Goal: Task Accomplishment & Management: Use online tool/utility

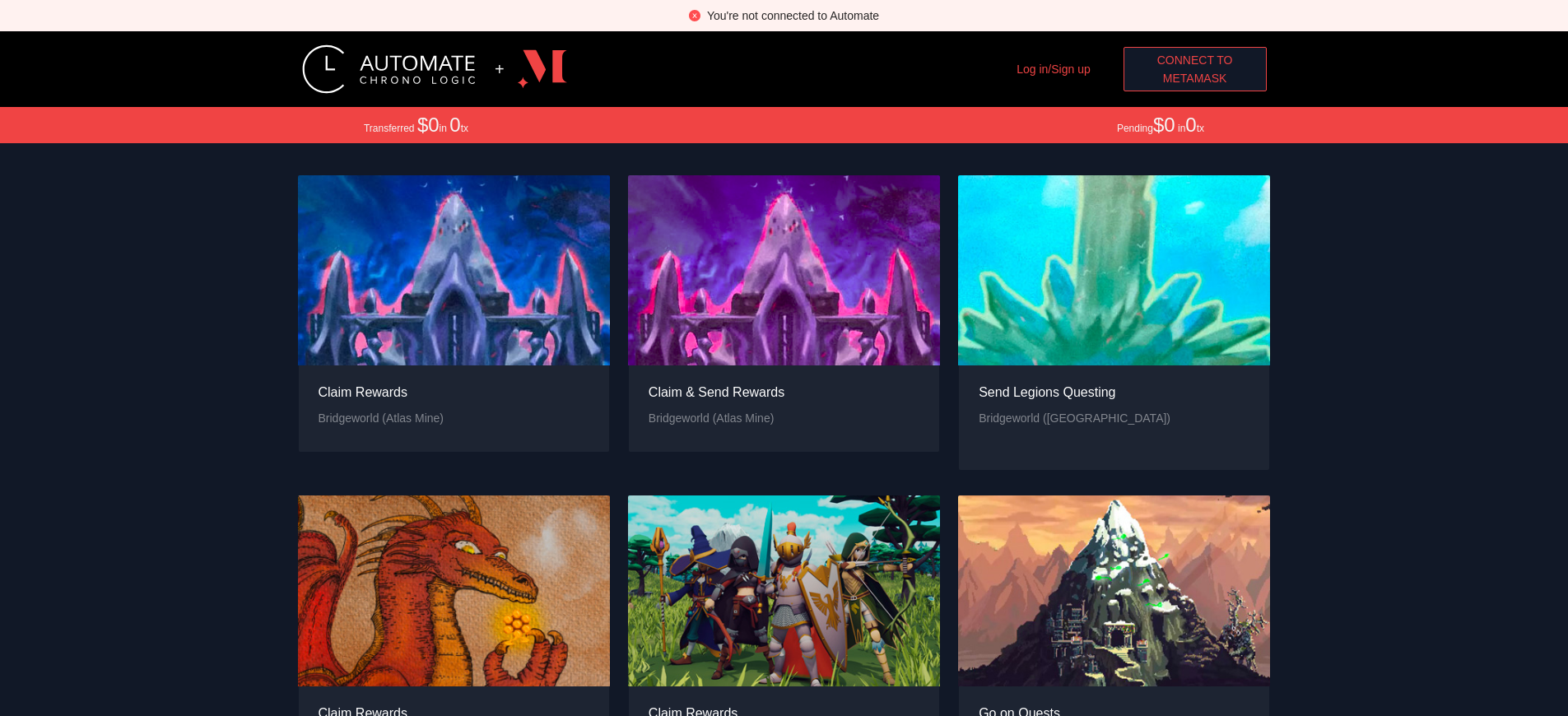
click at [1194, 78] on span "MetaMask" at bounding box center [1195, 78] width 64 height 18
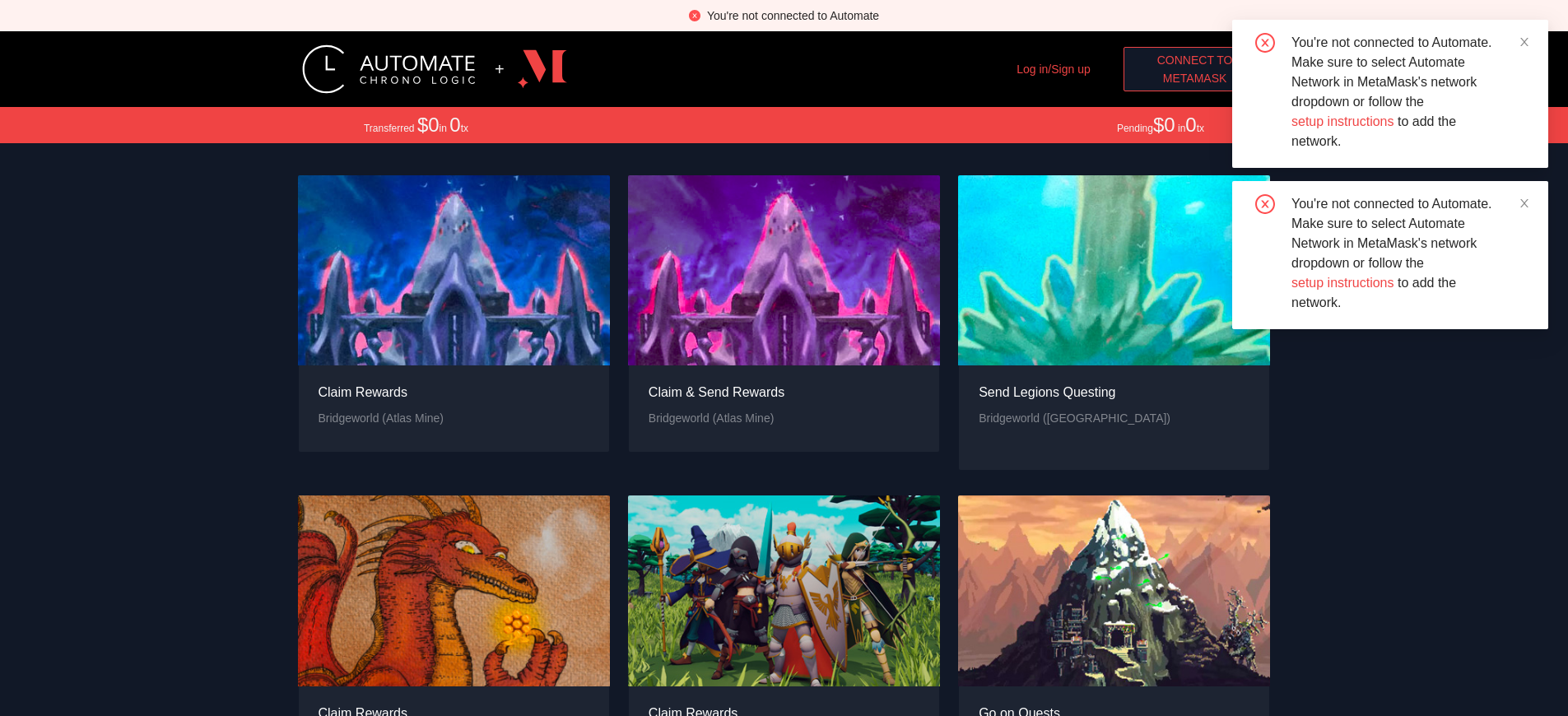
click at [1194, 78] on span "MetaMask" at bounding box center [1195, 78] width 64 height 18
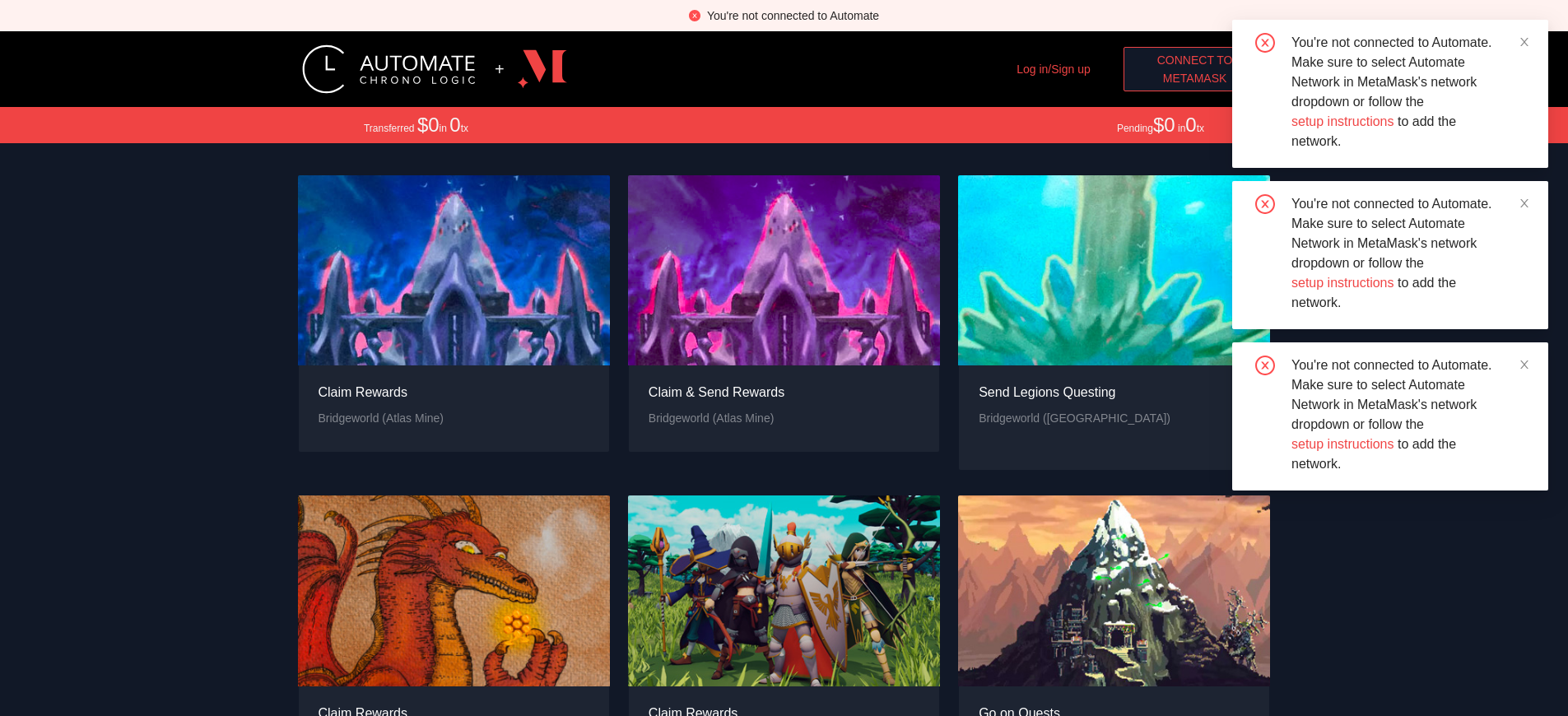
click at [1194, 78] on span "MetaMask" at bounding box center [1195, 78] width 64 height 18
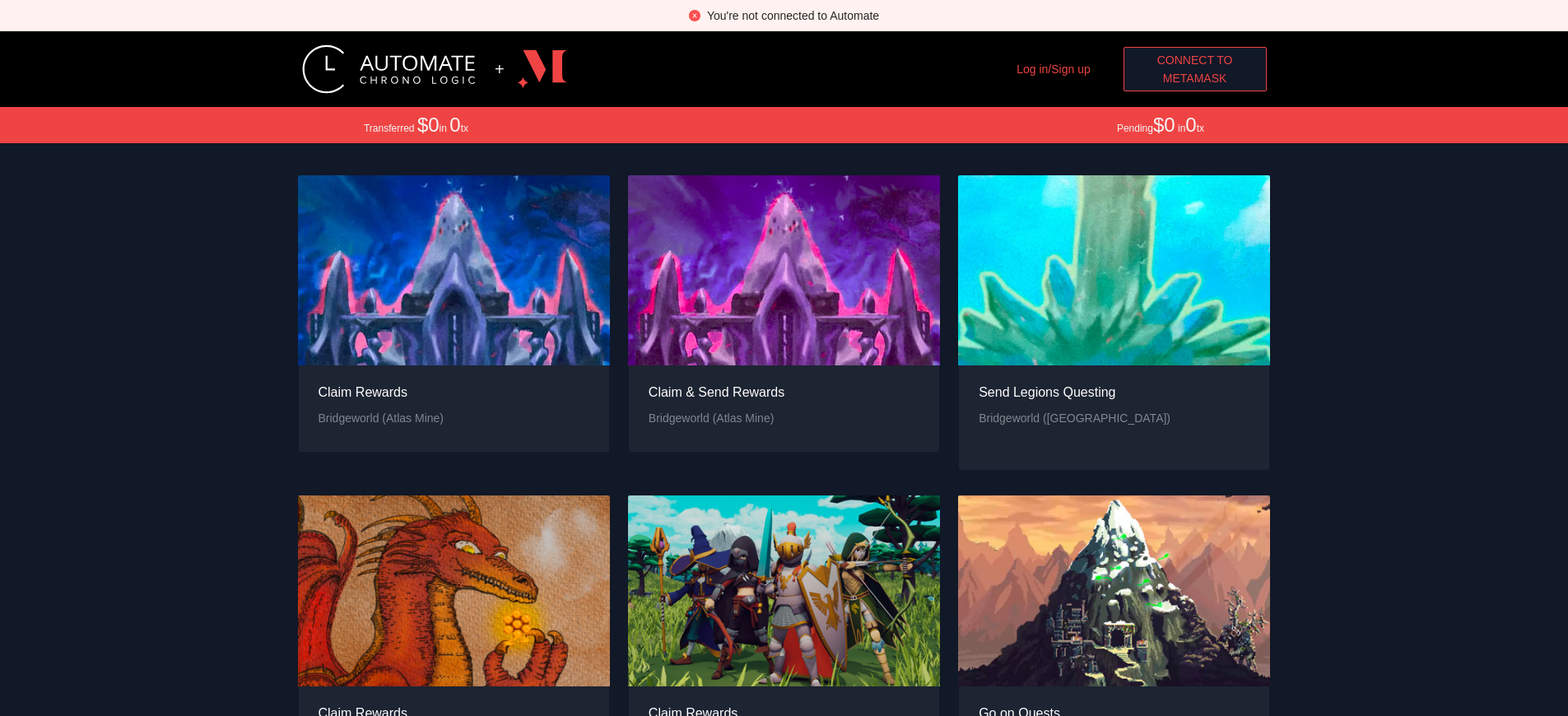
click at [1194, 60] on span "Connect to" at bounding box center [1195, 60] width 75 height 18
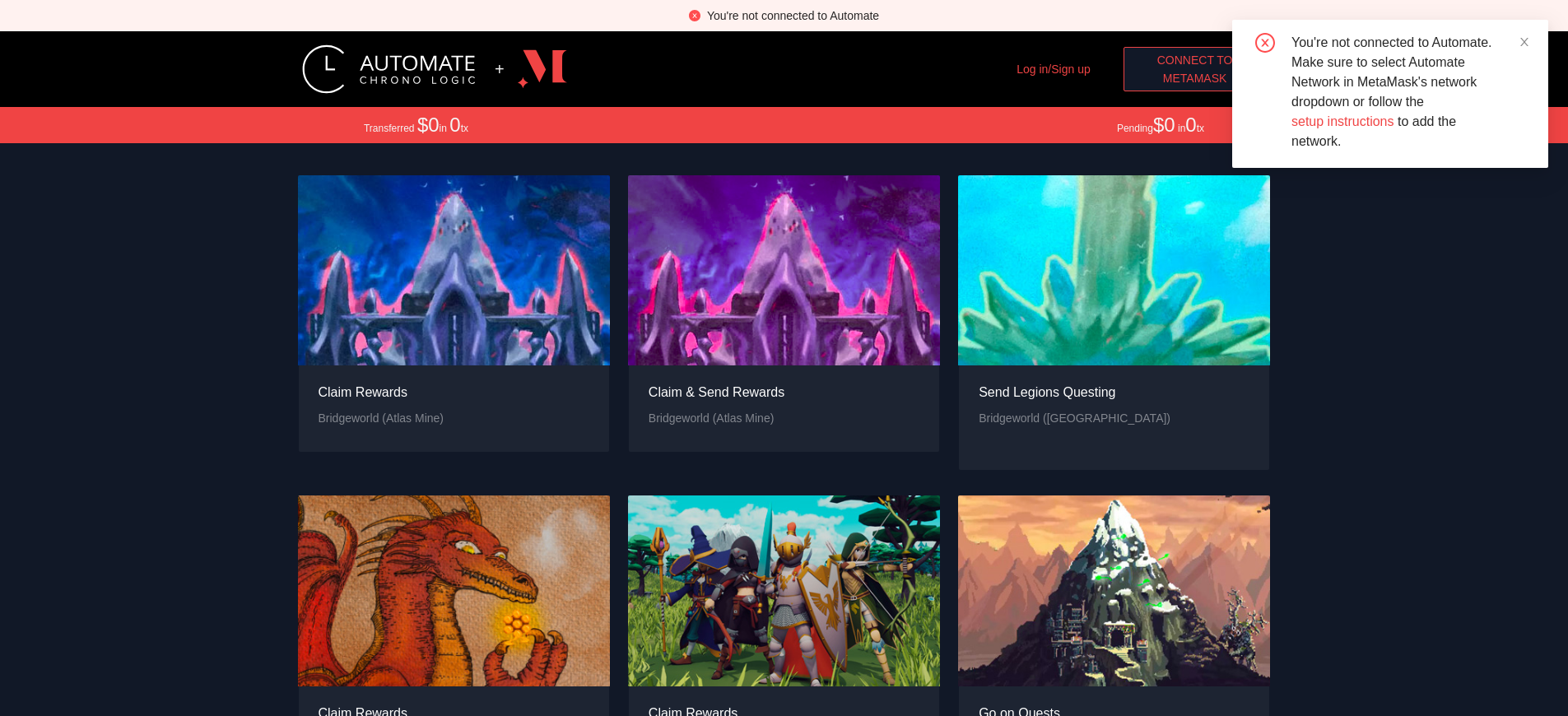
click at [1194, 78] on span "MetaMask" at bounding box center [1195, 78] width 64 height 18
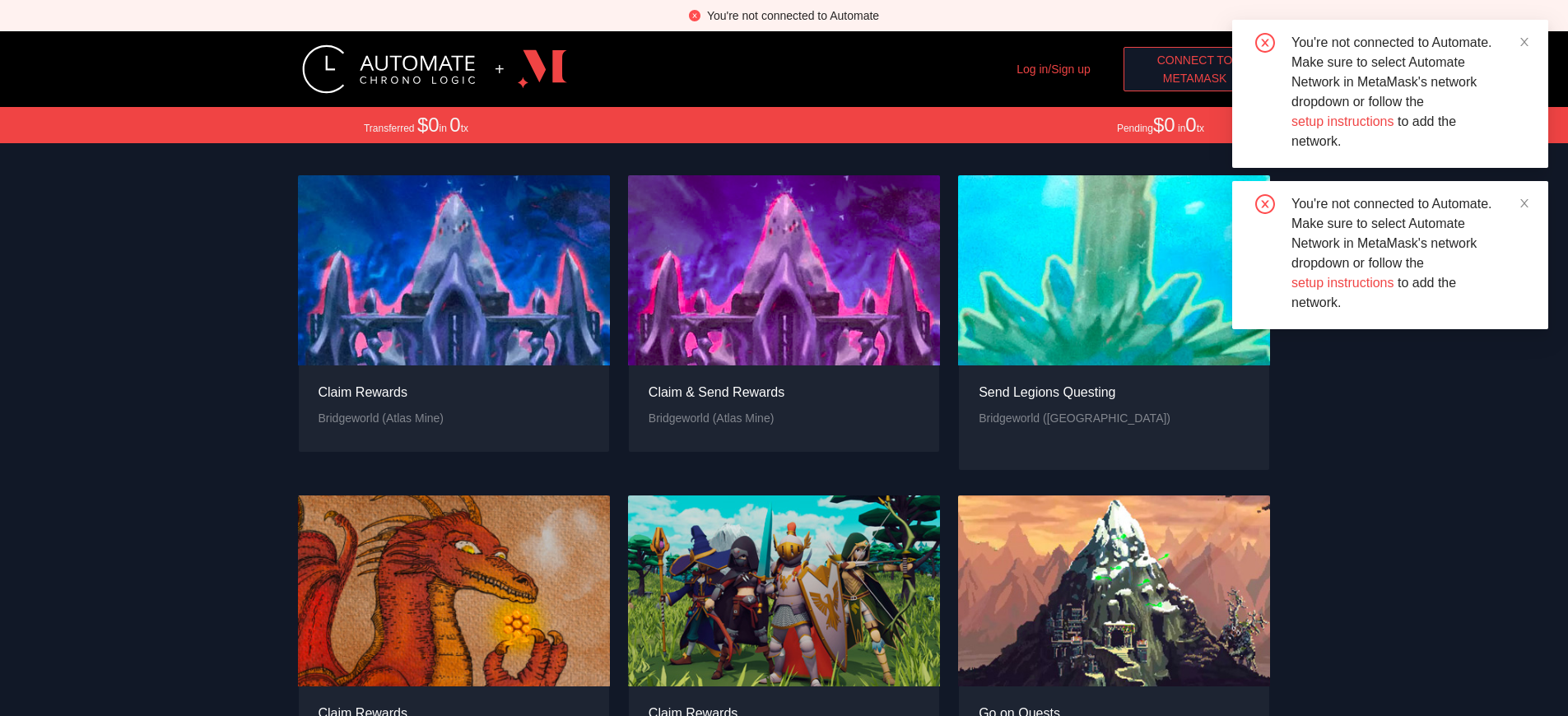
click at [1194, 78] on span "MetaMask" at bounding box center [1195, 78] width 64 height 18
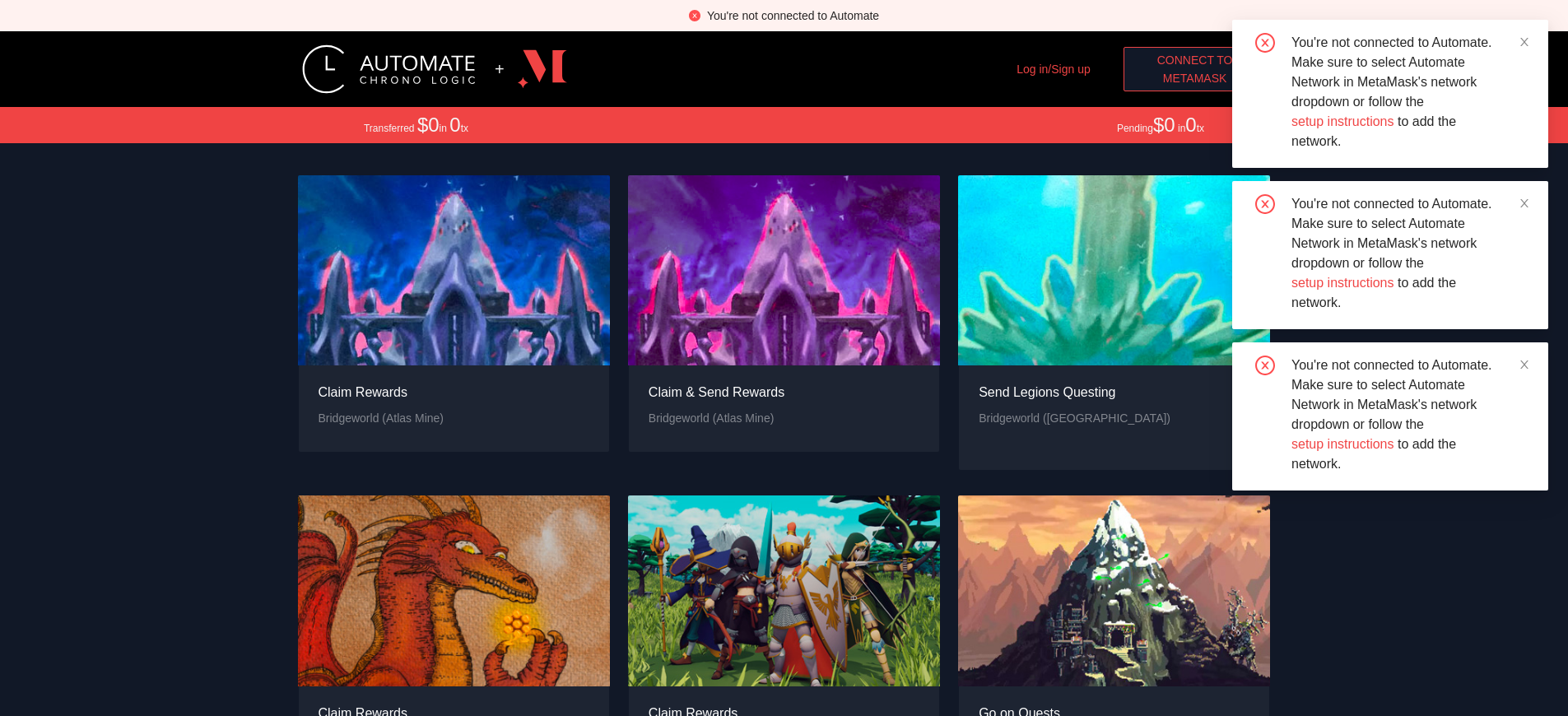
click at [1194, 78] on span "MetaMask" at bounding box center [1195, 78] width 64 height 18
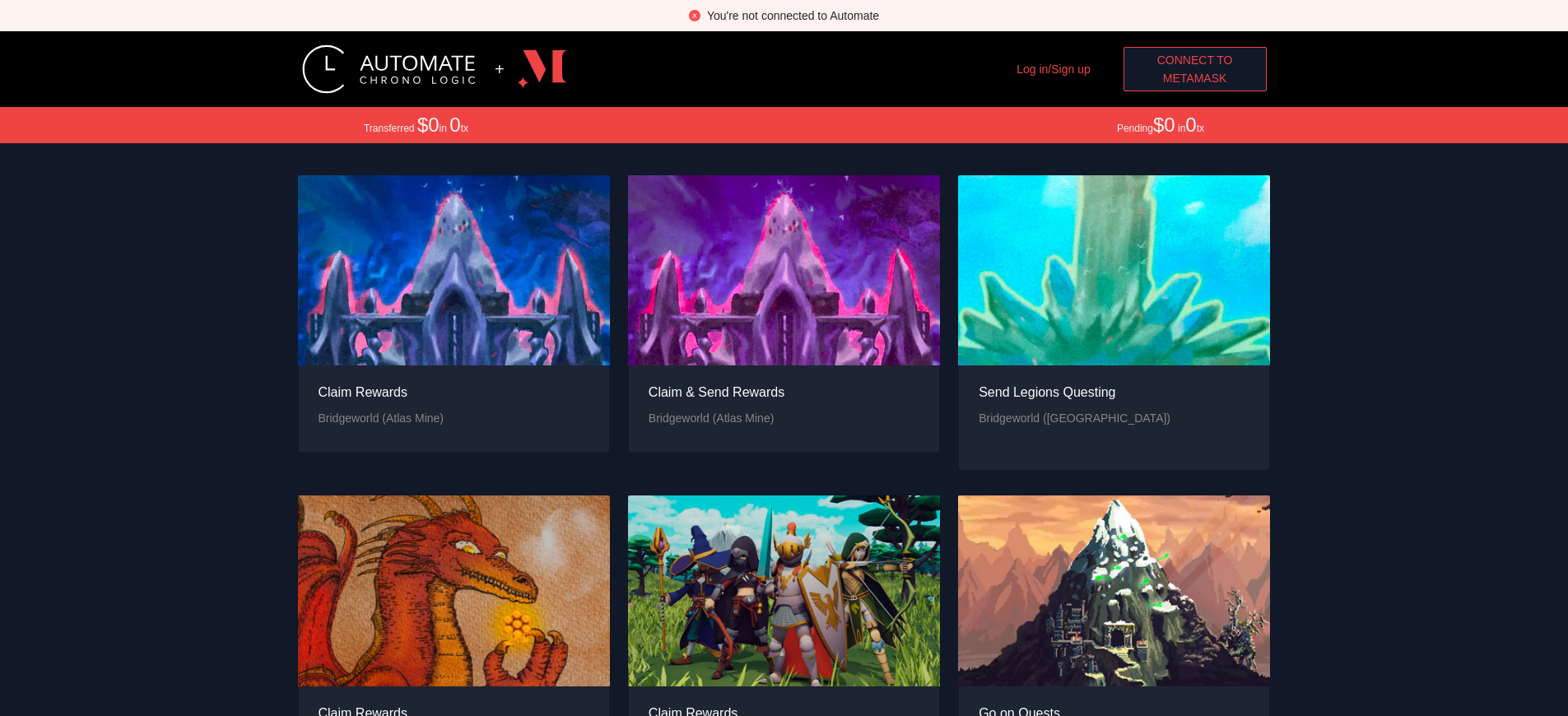
click at [793, 15] on div "You're not connected to Automate" at bounding box center [793, 15] width 172 height 18
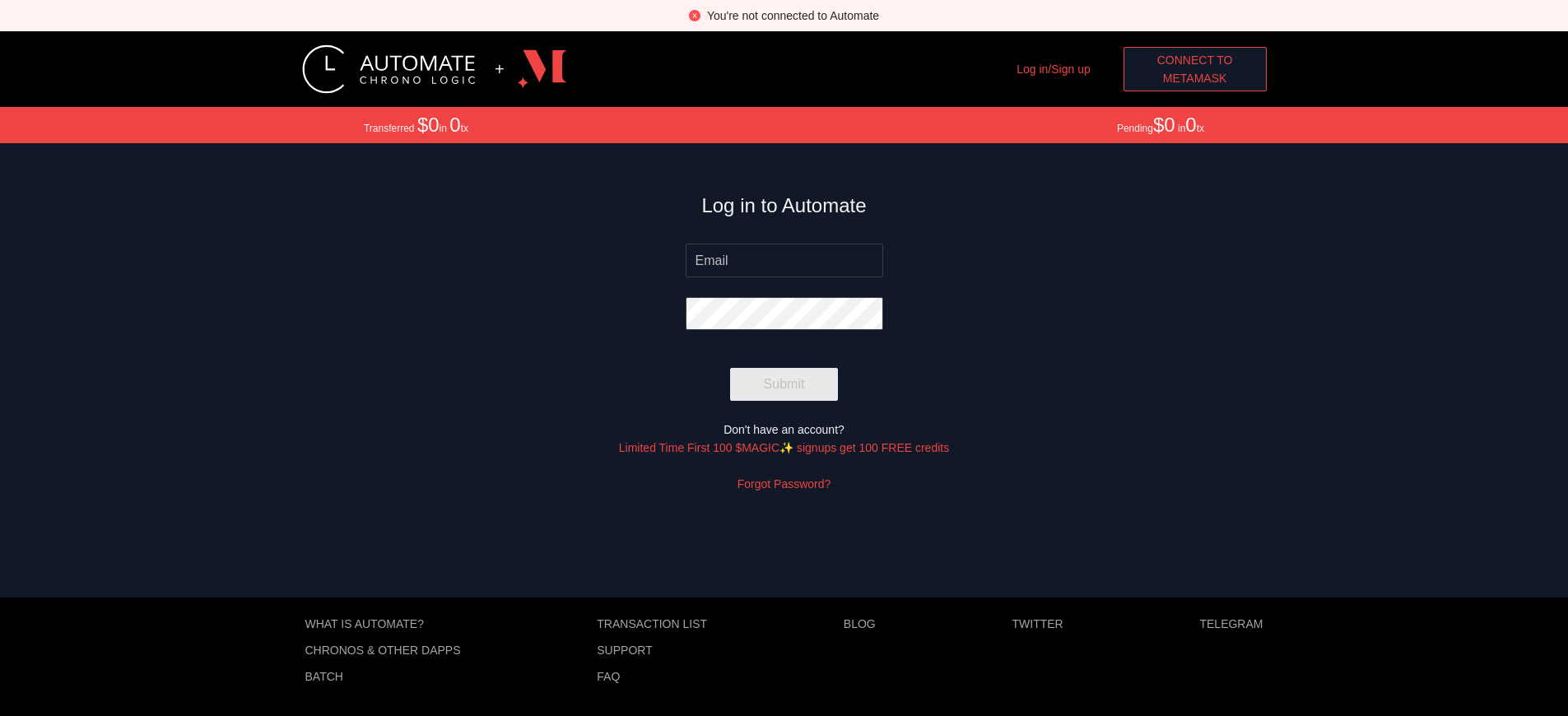
click at [1201, 78] on span "MetaMask" at bounding box center [1195, 78] width 64 height 18
click at [1201, 78] on span "MetaMask" at bounding box center [1200, 78] width 64 height 18
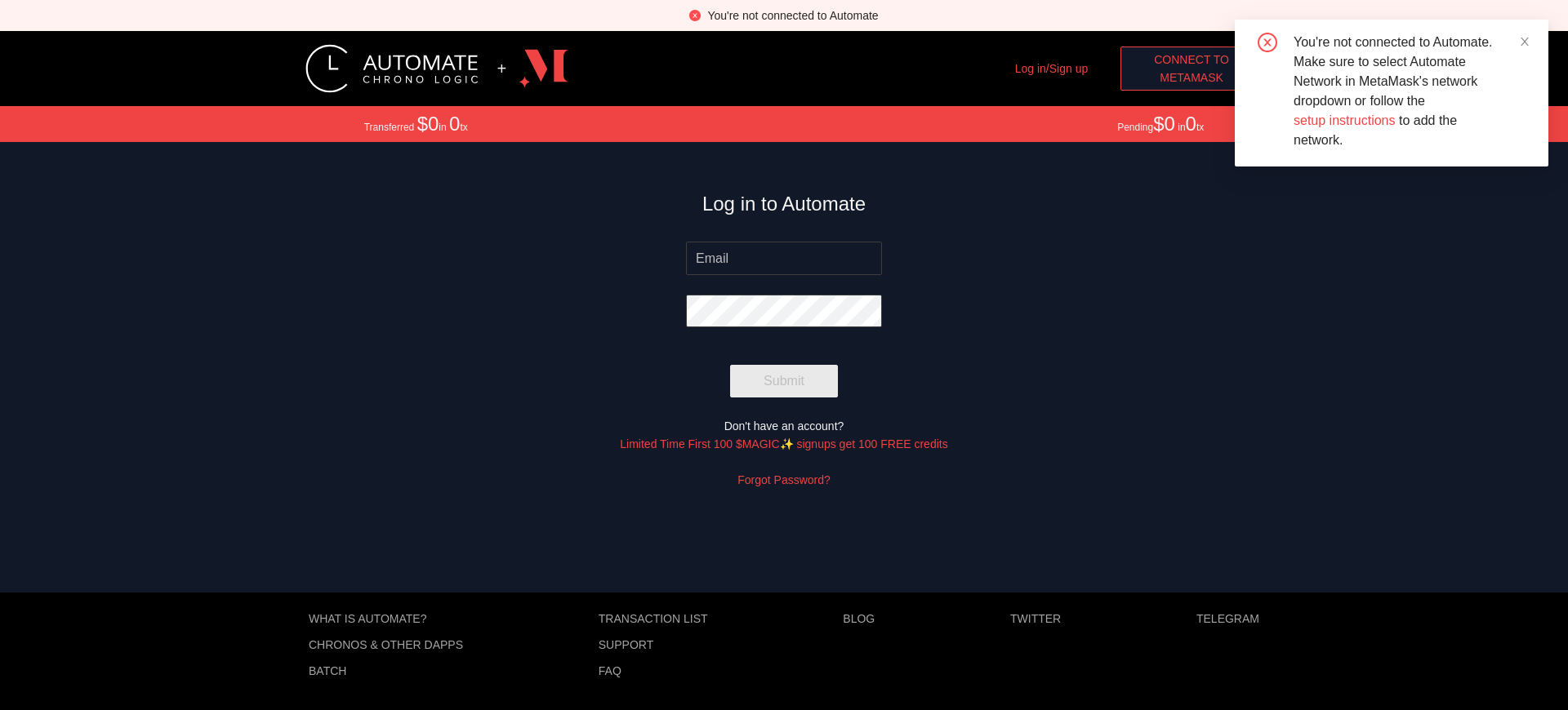
click at [1192, 77] on span "MetaMask" at bounding box center [1191, 77] width 64 height 18
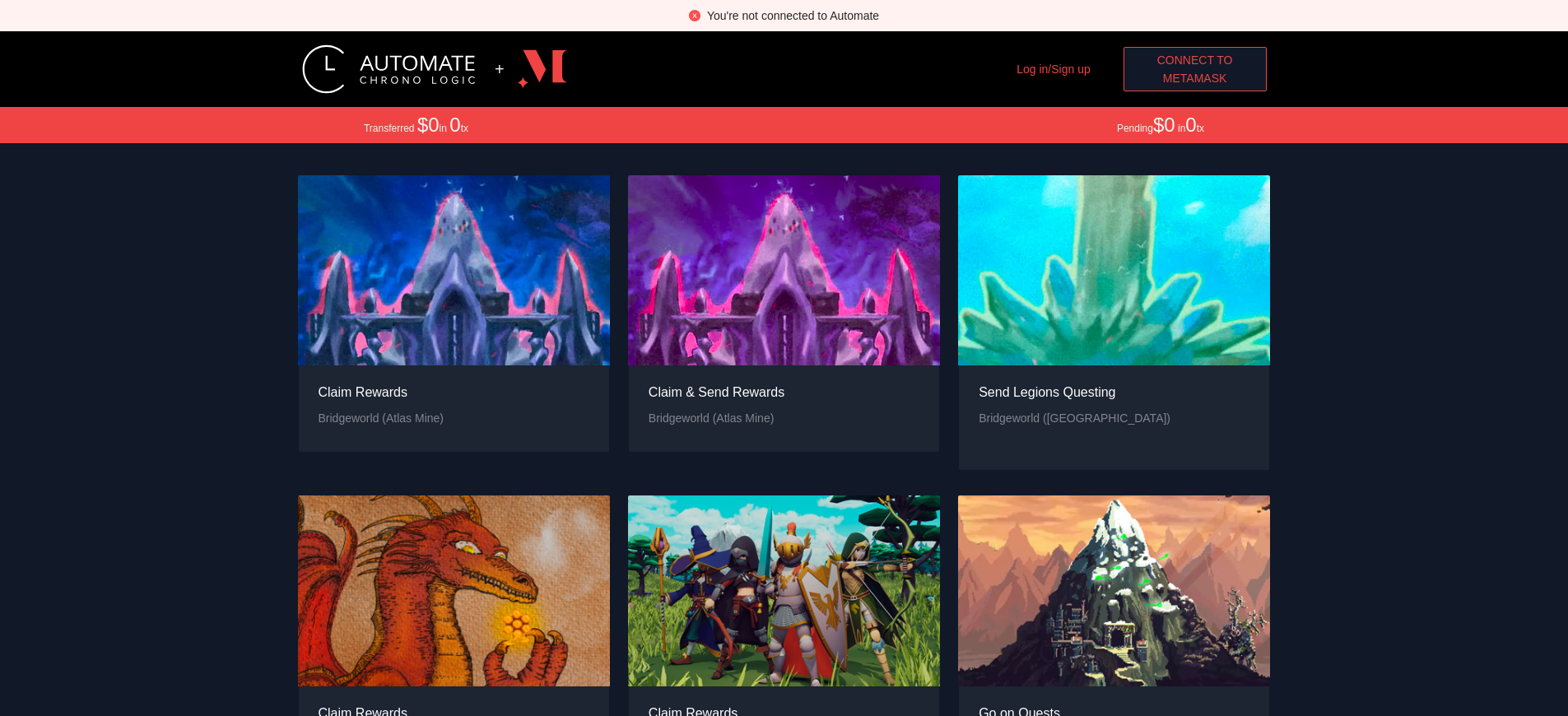
click at [793, 15] on div "You're not connected to Automate" at bounding box center [793, 15] width 172 height 18
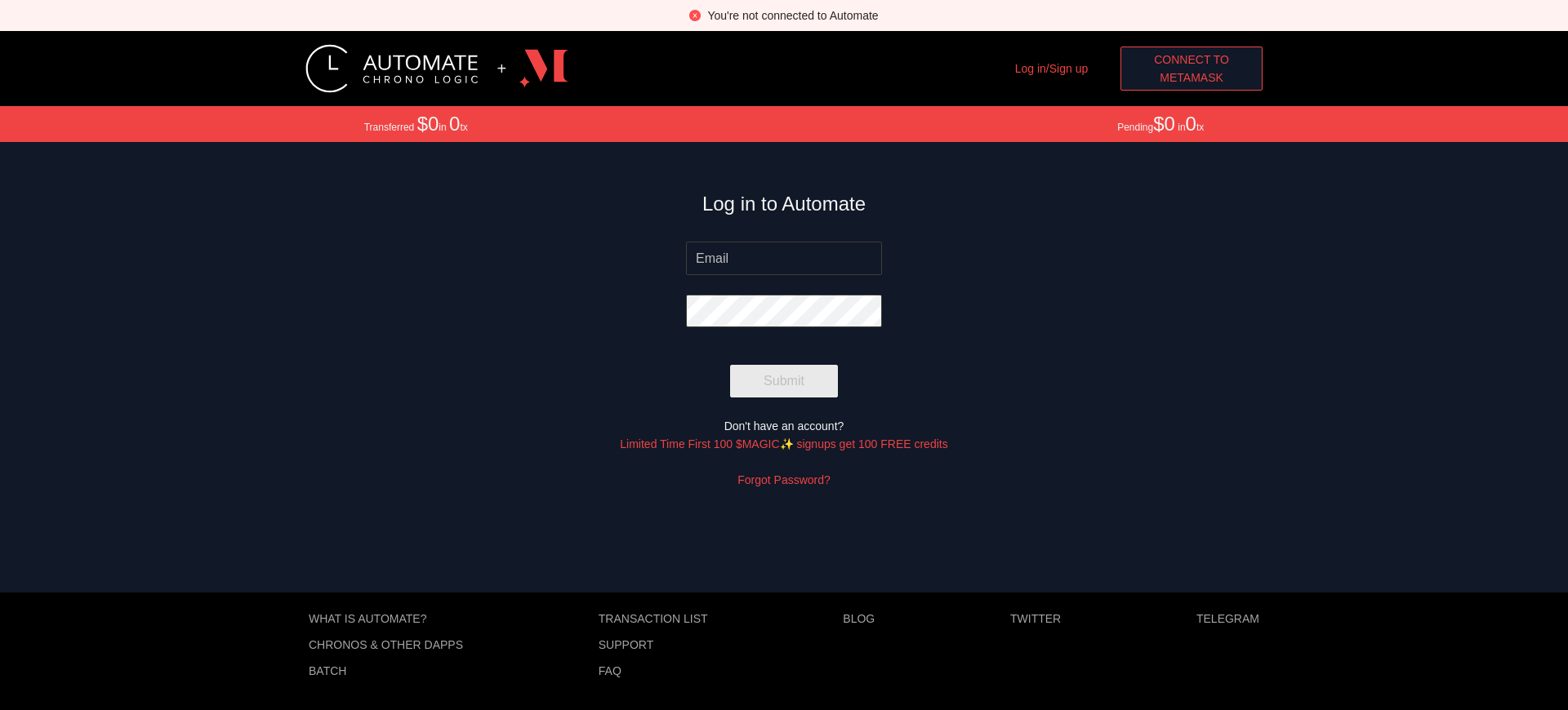
click at [1192, 77] on span "MetaMask" at bounding box center [1191, 77] width 64 height 18
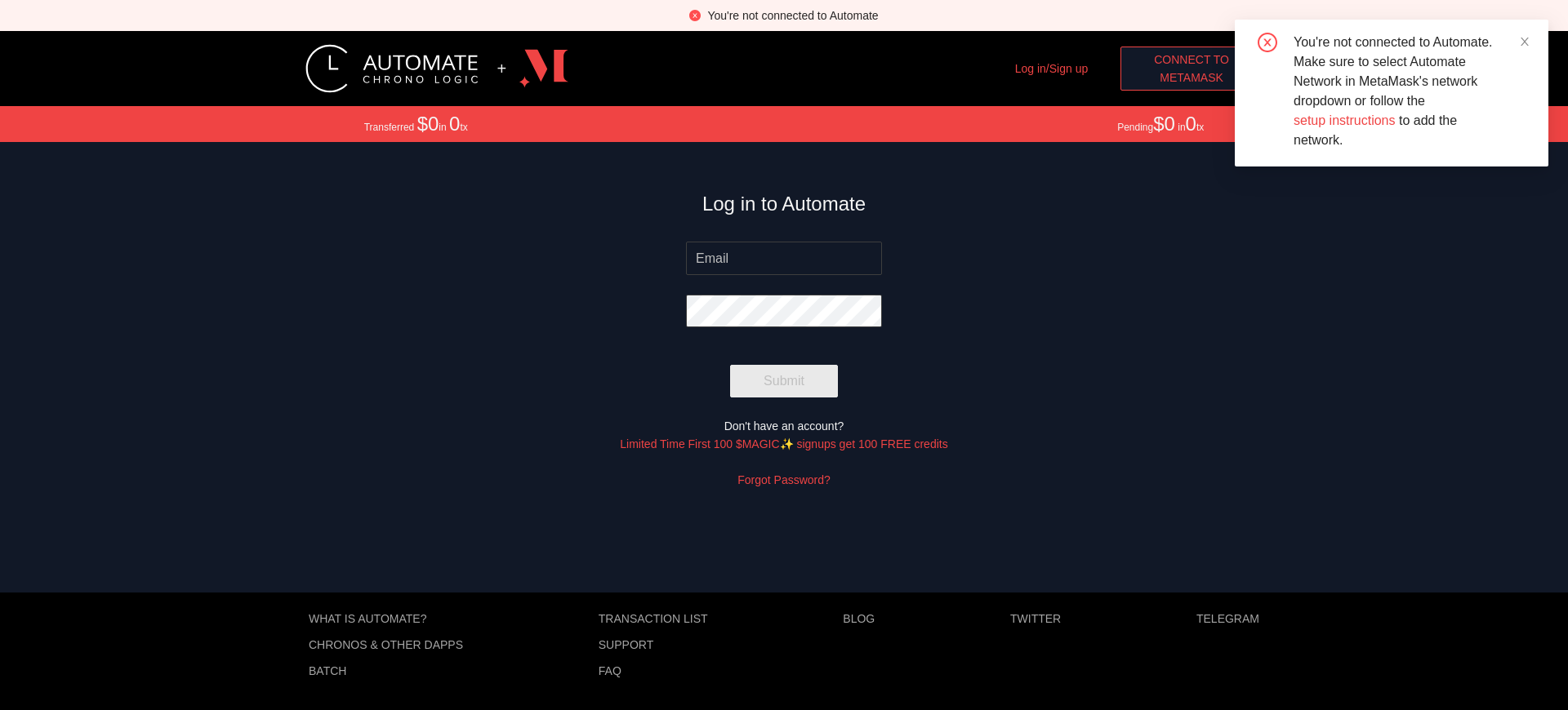
click at [1192, 77] on span "MetaMask" at bounding box center [1191, 77] width 64 height 18
click at [792, 15] on div "You're not connected to Automate" at bounding box center [792, 15] width 171 height 18
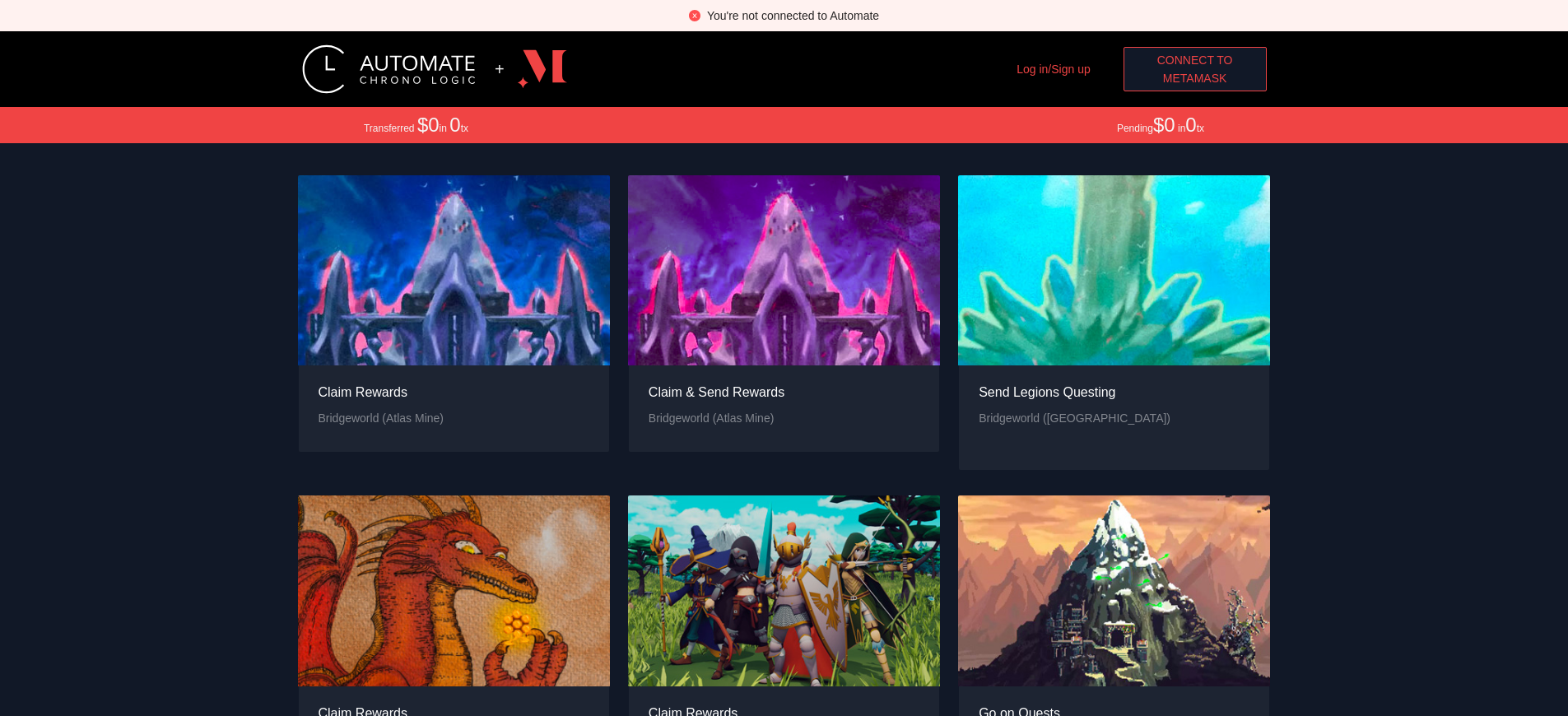
click at [1194, 60] on span "Connect to" at bounding box center [1195, 60] width 75 height 18
click at [1194, 78] on span "MetaMask" at bounding box center [1195, 78] width 64 height 18
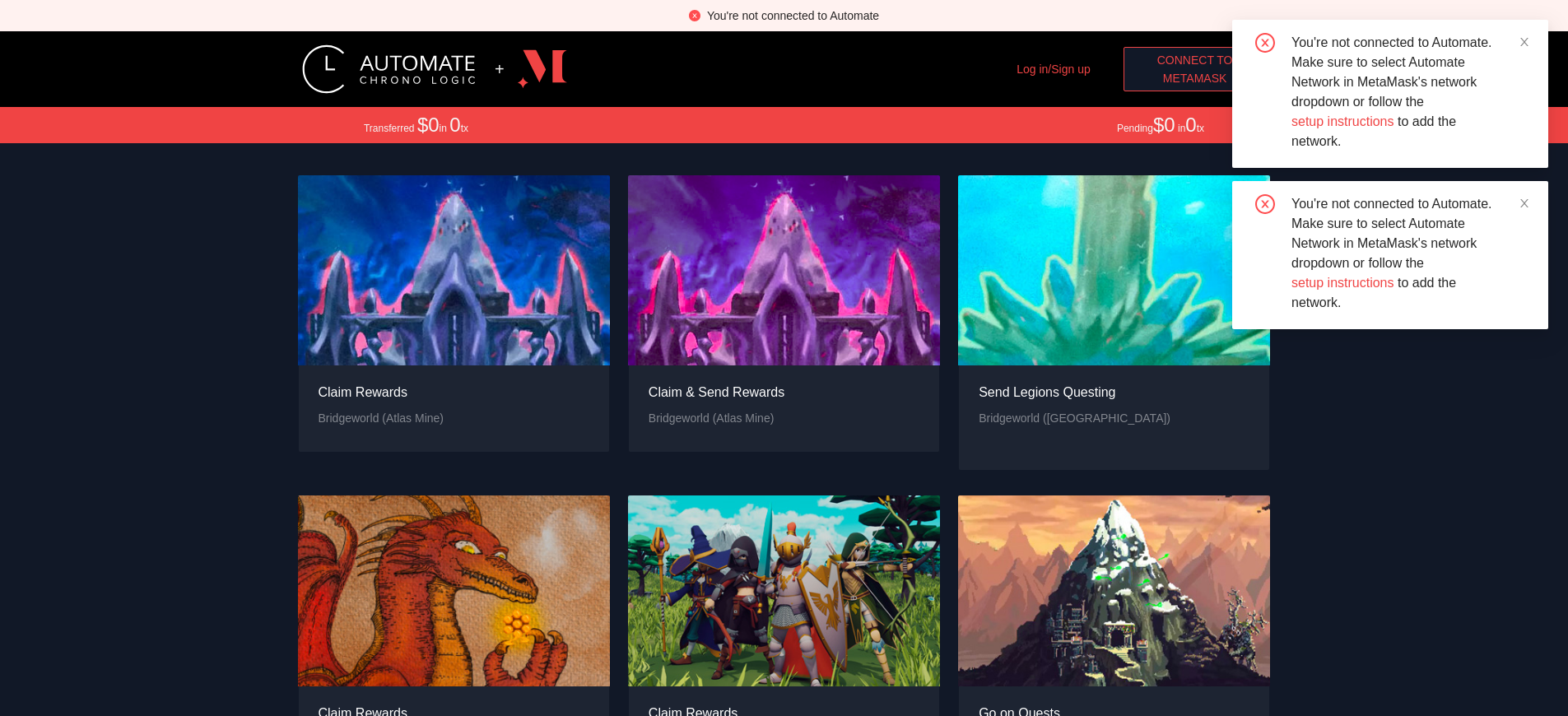
click at [1194, 78] on span "MetaMask" at bounding box center [1195, 78] width 64 height 18
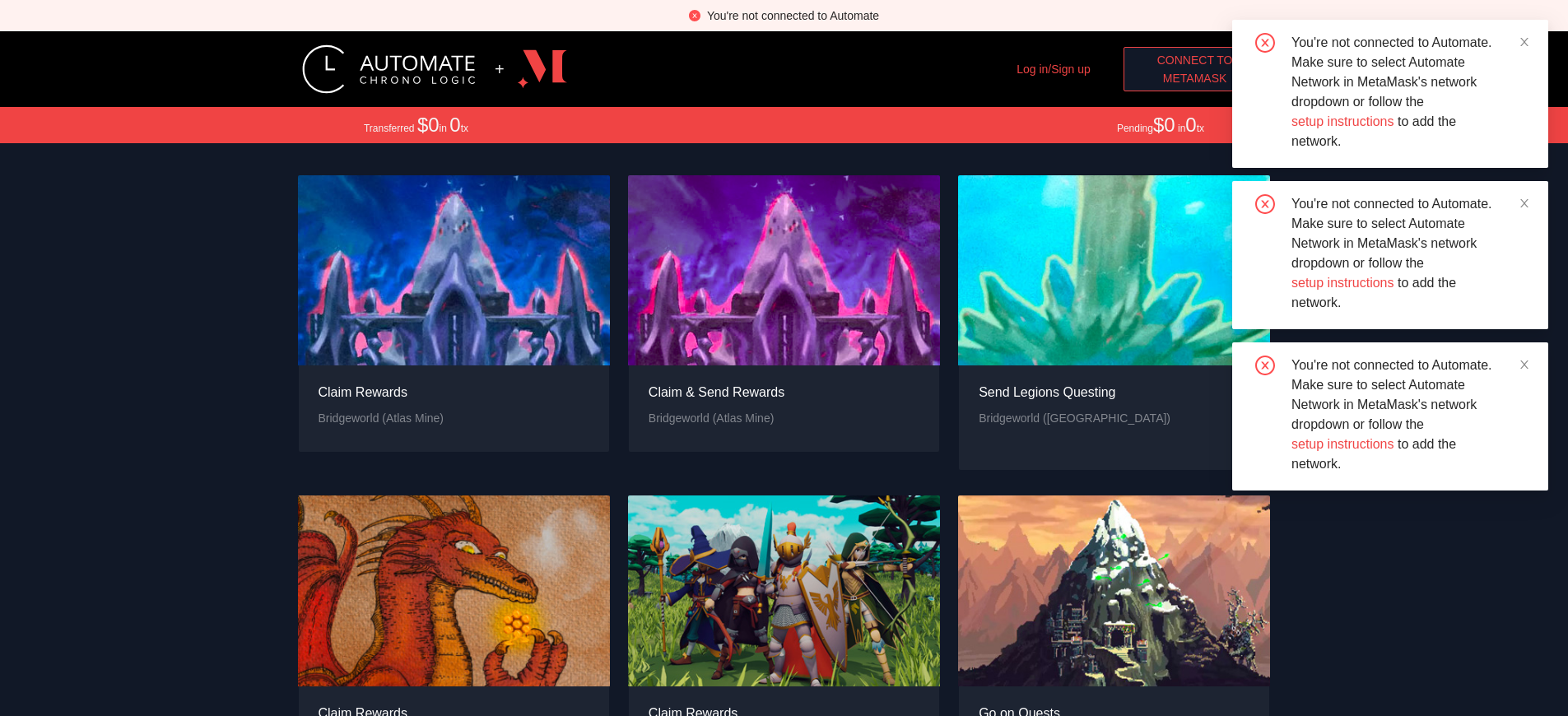
click at [793, 15] on div "You're not connected to Automate" at bounding box center [793, 15] width 172 height 18
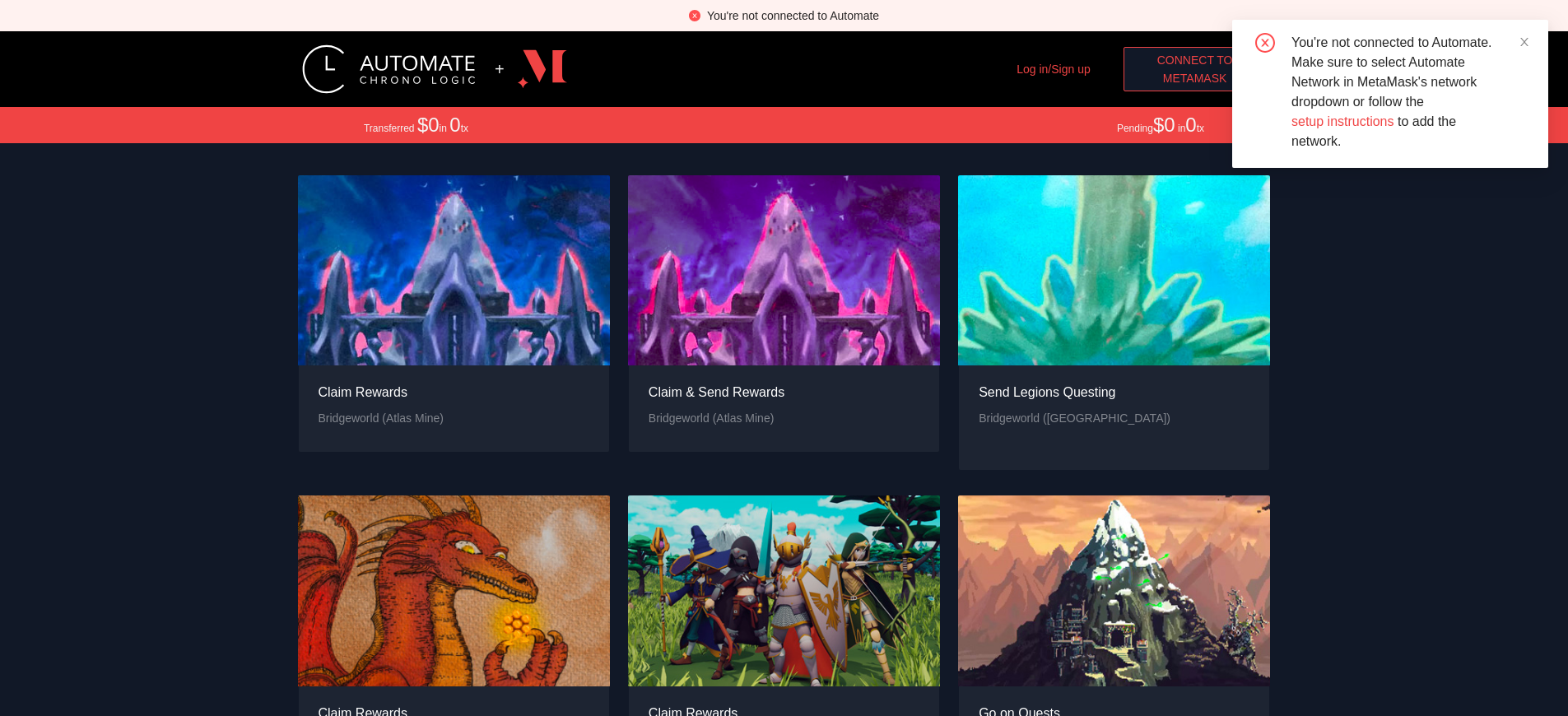
click at [1194, 78] on span "MetaMask" at bounding box center [1195, 78] width 64 height 18
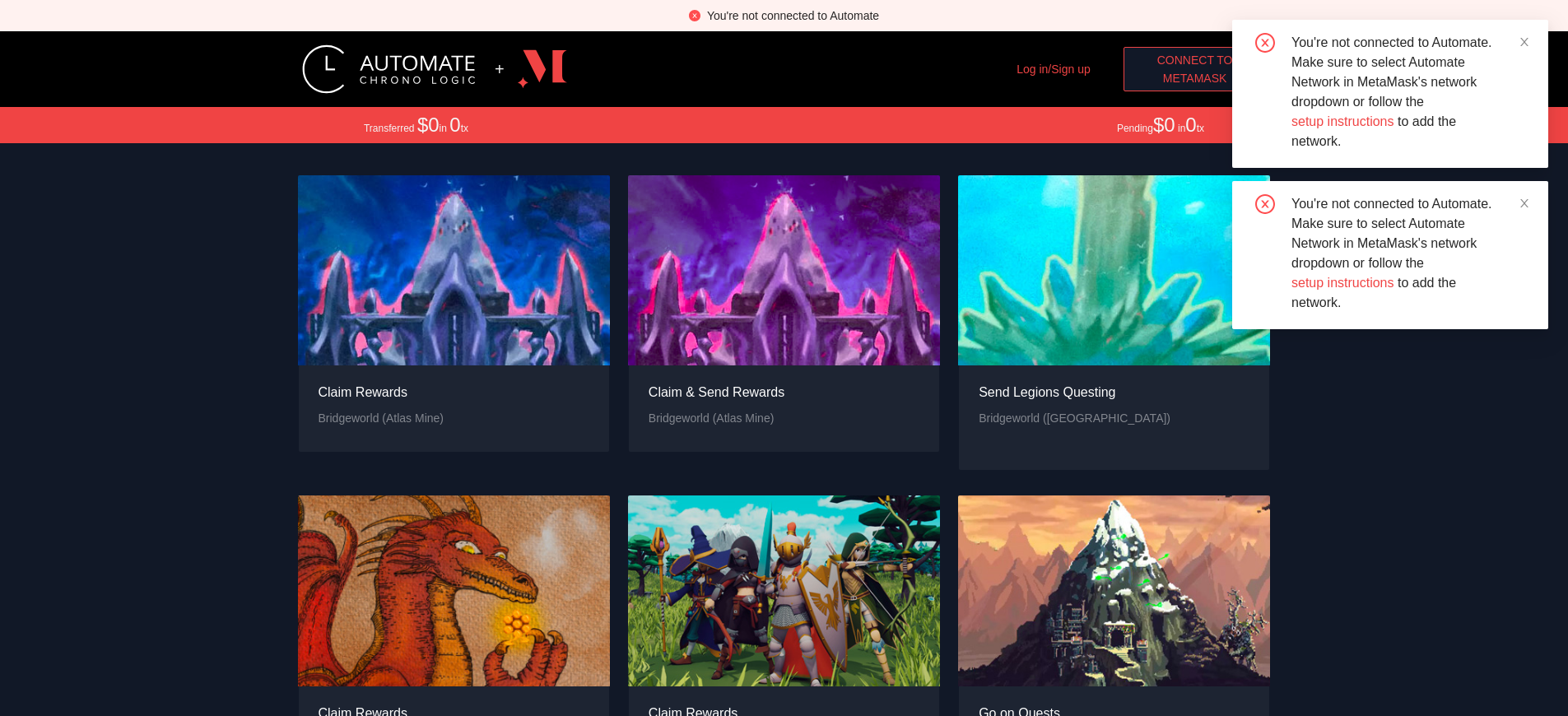
click at [1194, 78] on span "MetaMask" at bounding box center [1195, 78] width 64 height 18
click at [793, 15] on div "You're not connected to Automate" at bounding box center [793, 15] width 172 height 18
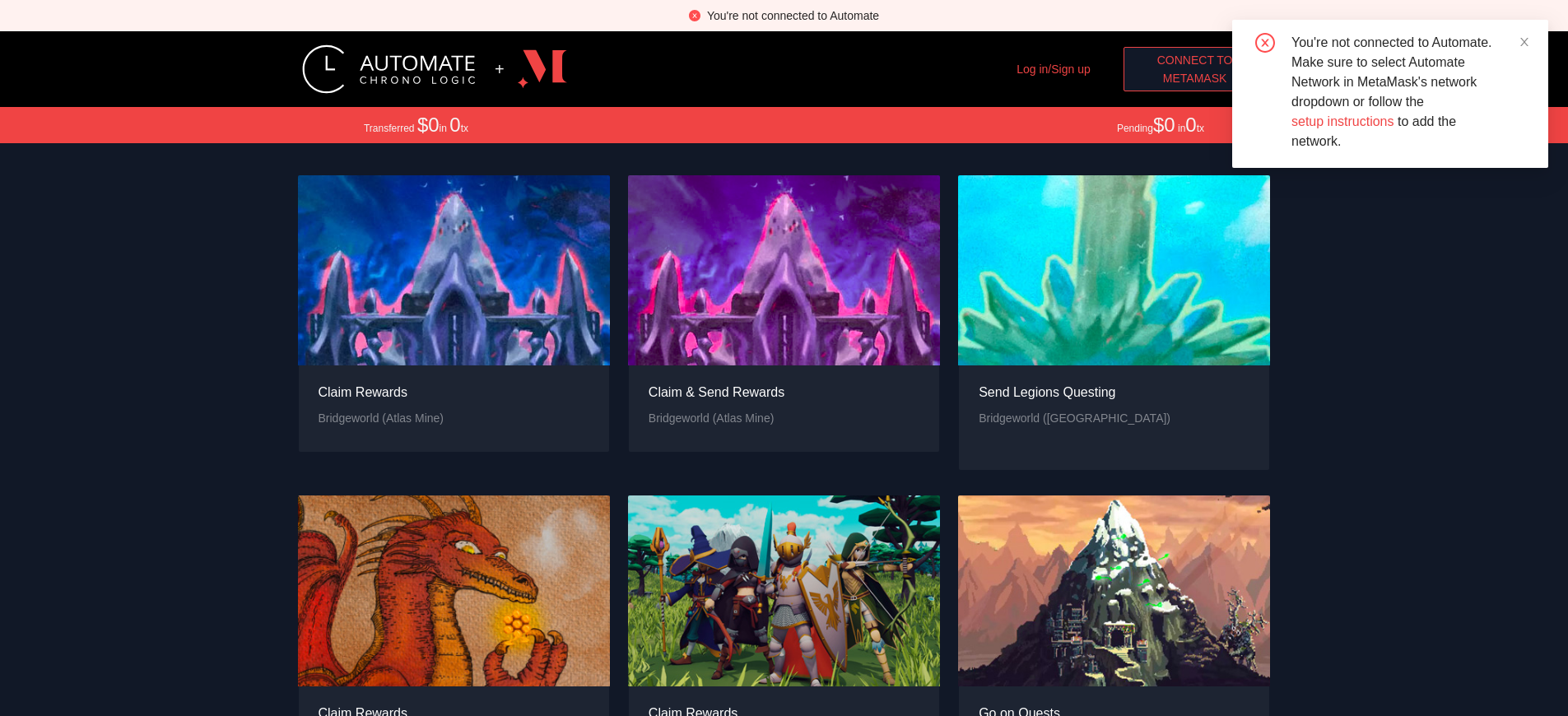
click at [1194, 78] on span "MetaMask" at bounding box center [1195, 78] width 64 height 18
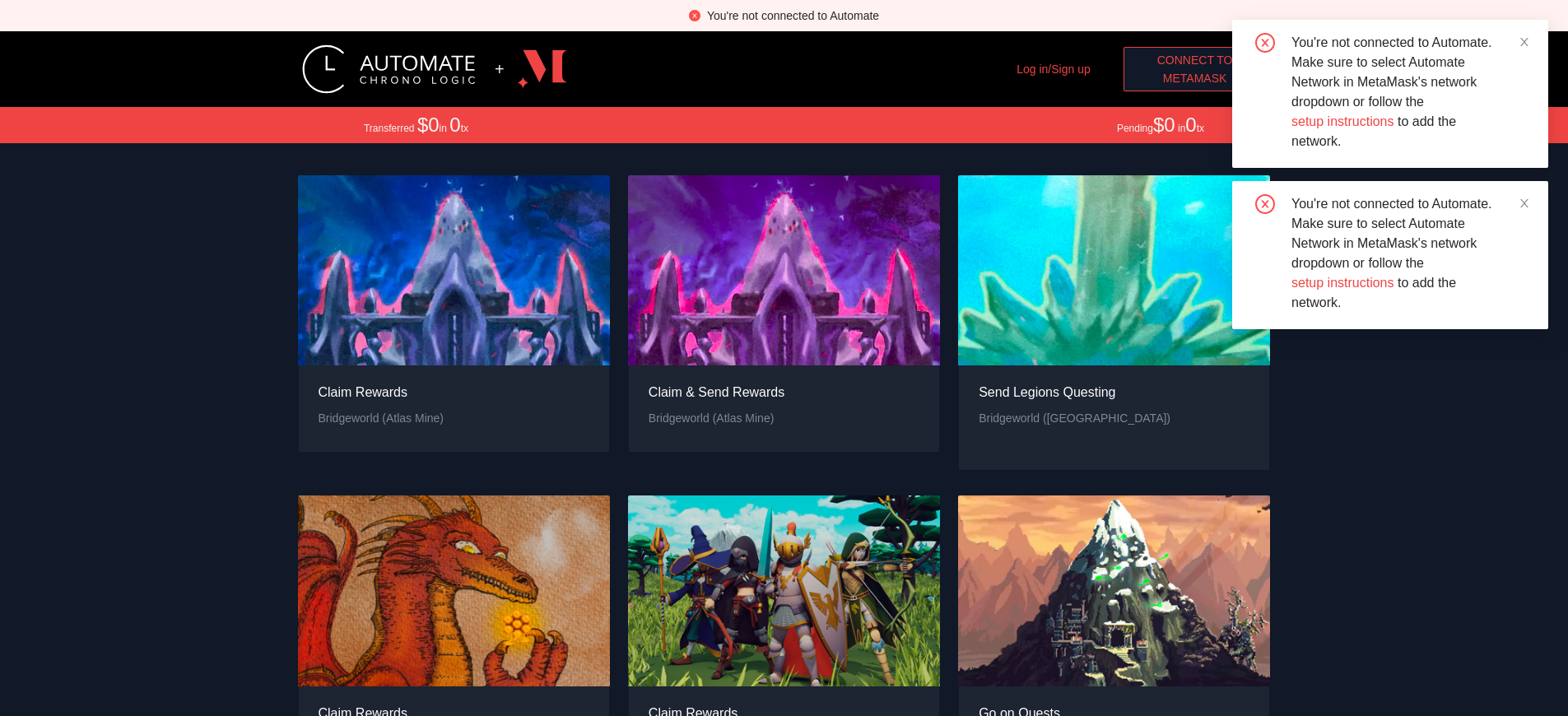
click at [1194, 60] on span "Connect to" at bounding box center [1195, 60] width 75 height 18
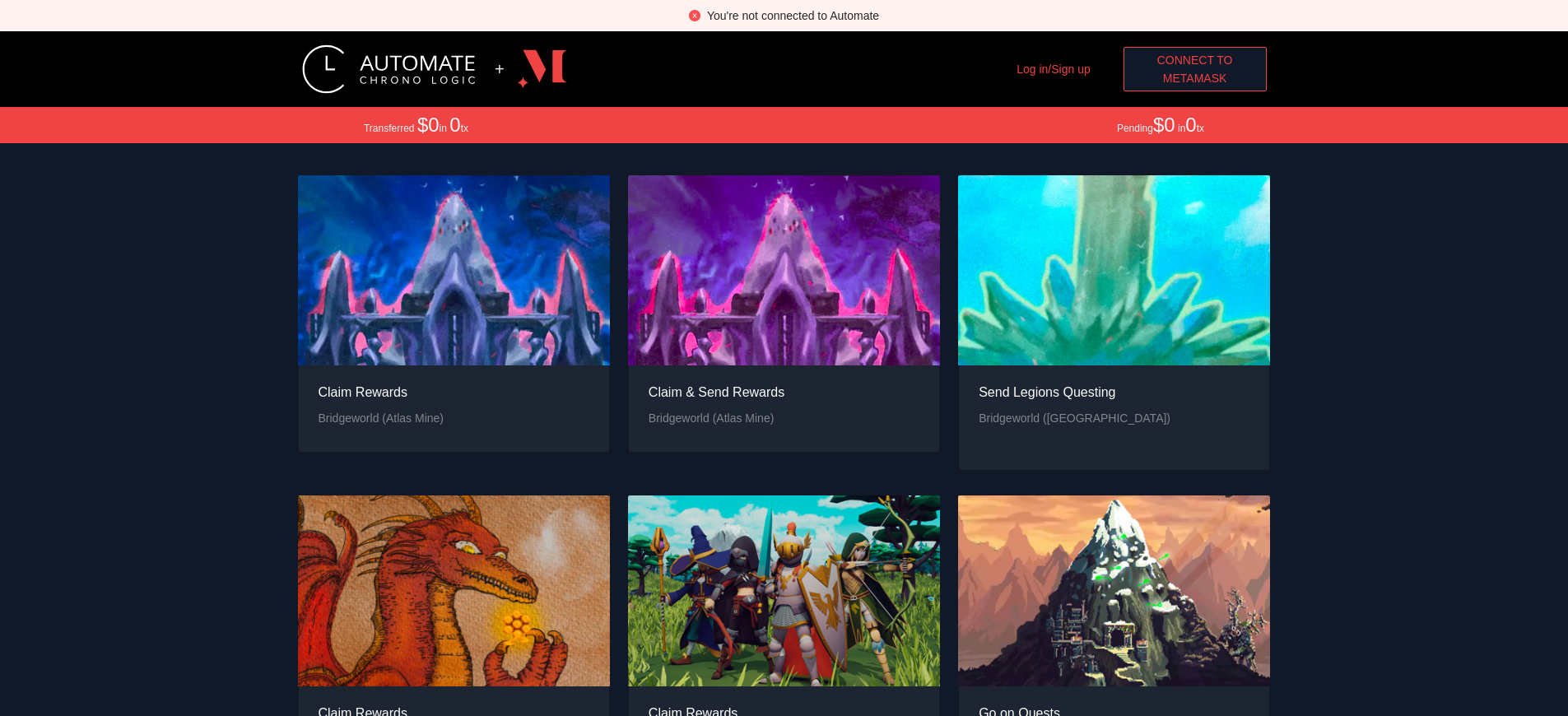
click at [1194, 78] on span "MetaMask" at bounding box center [1195, 78] width 64 height 18
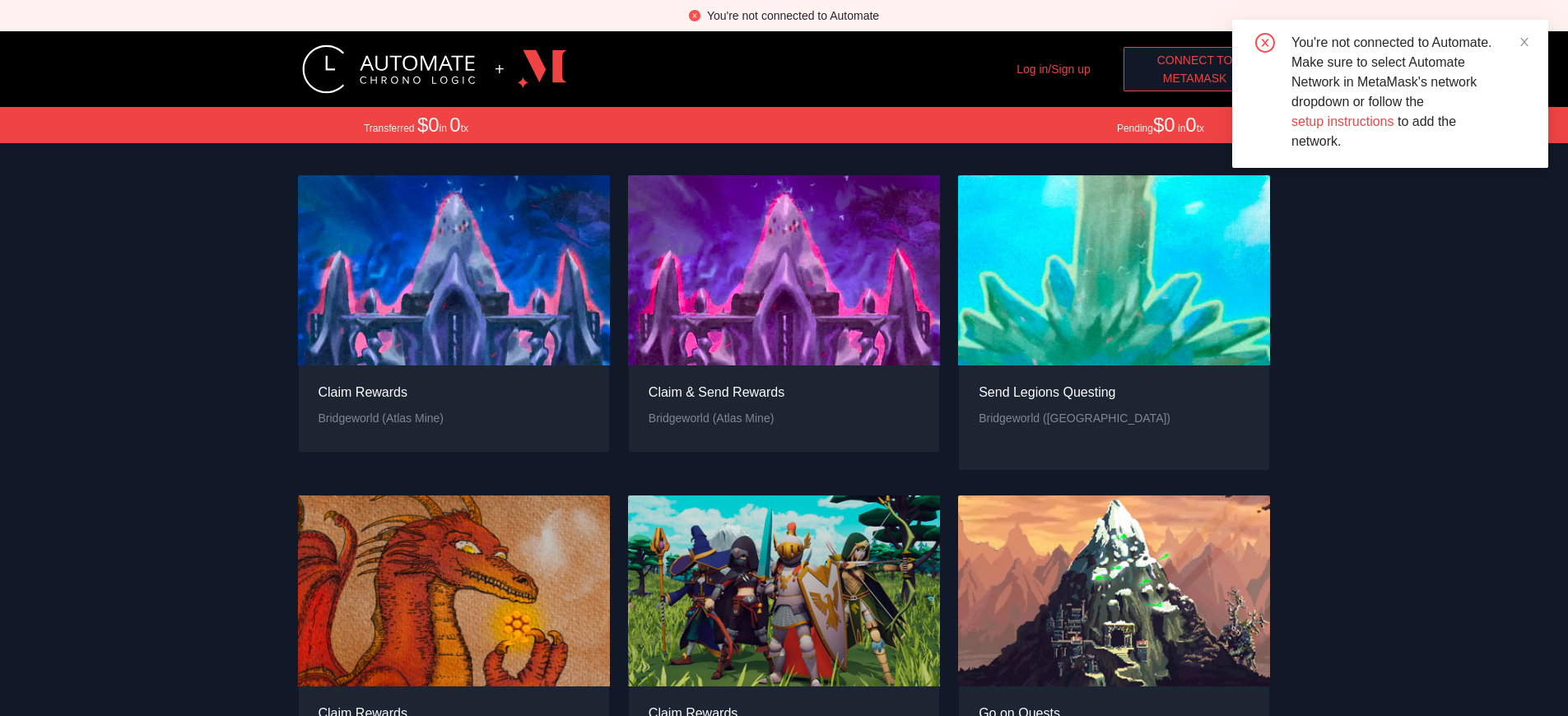
click at [1194, 78] on span "MetaMask" at bounding box center [1195, 78] width 64 height 18
click at [1194, 60] on span "Connect to" at bounding box center [1195, 60] width 75 height 18
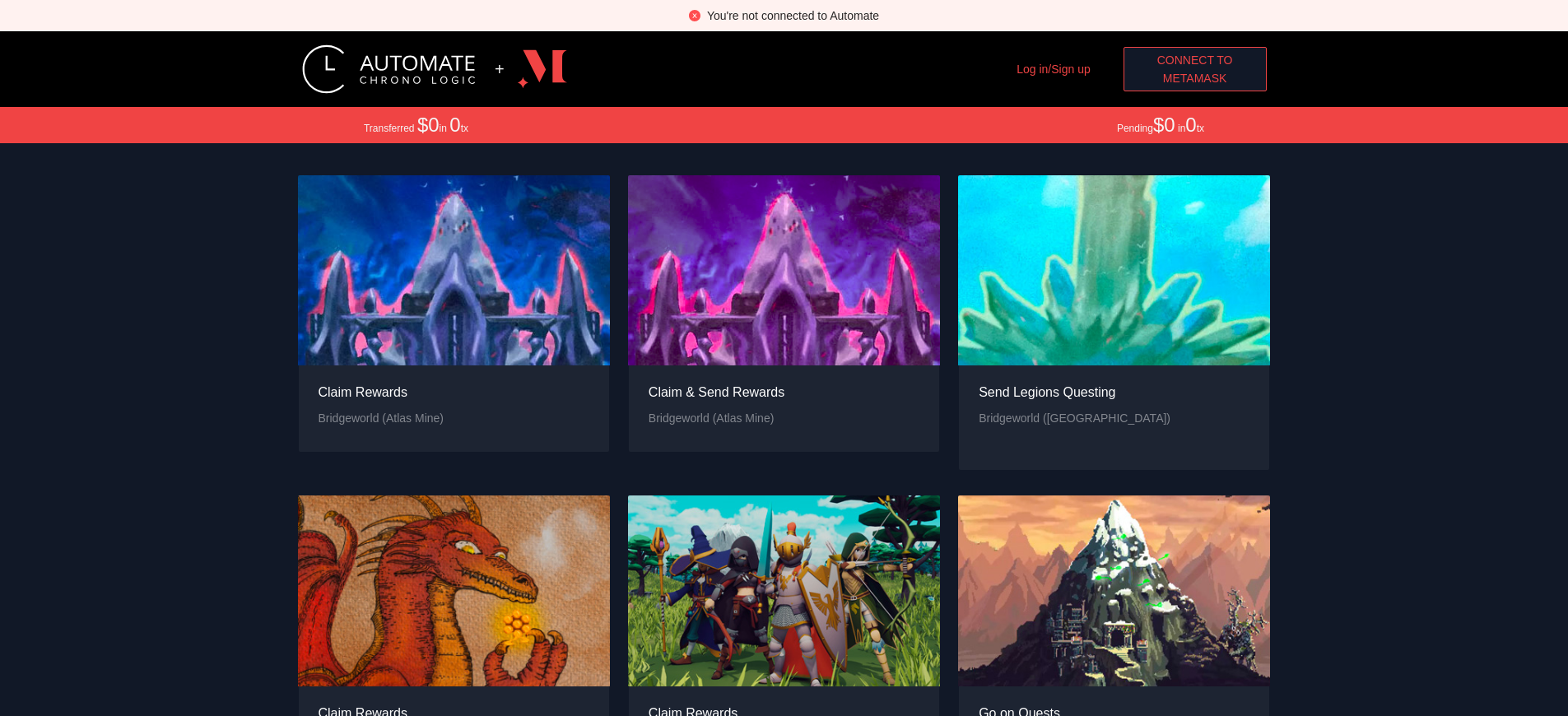
click at [793, 15] on div "You're not connected to Automate" at bounding box center [793, 15] width 172 height 18
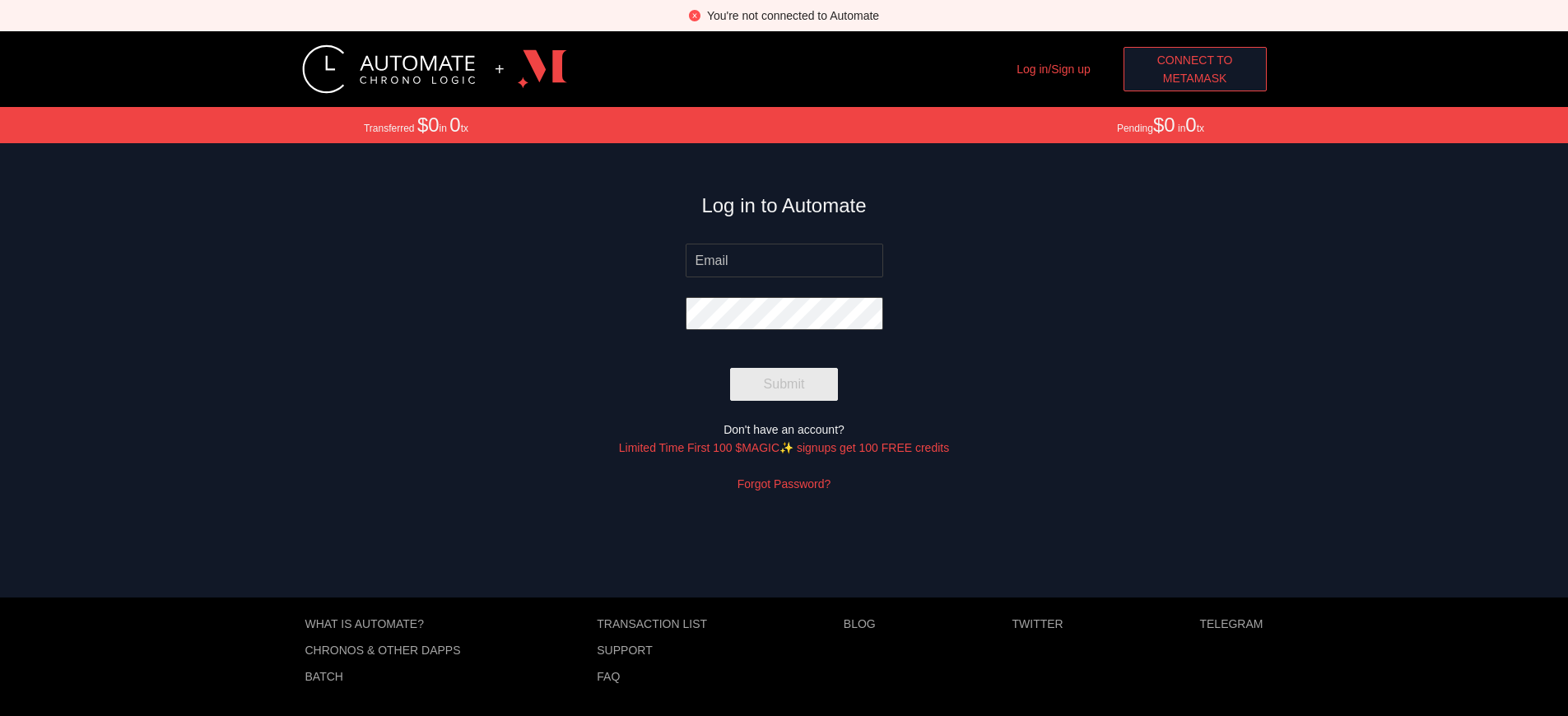
click at [1201, 78] on span "MetaMask" at bounding box center [1195, 78] width 64 height 18
click at [1201, 78] on span "MetaMask" at bounding box center [1200, 78] width 64 height 18
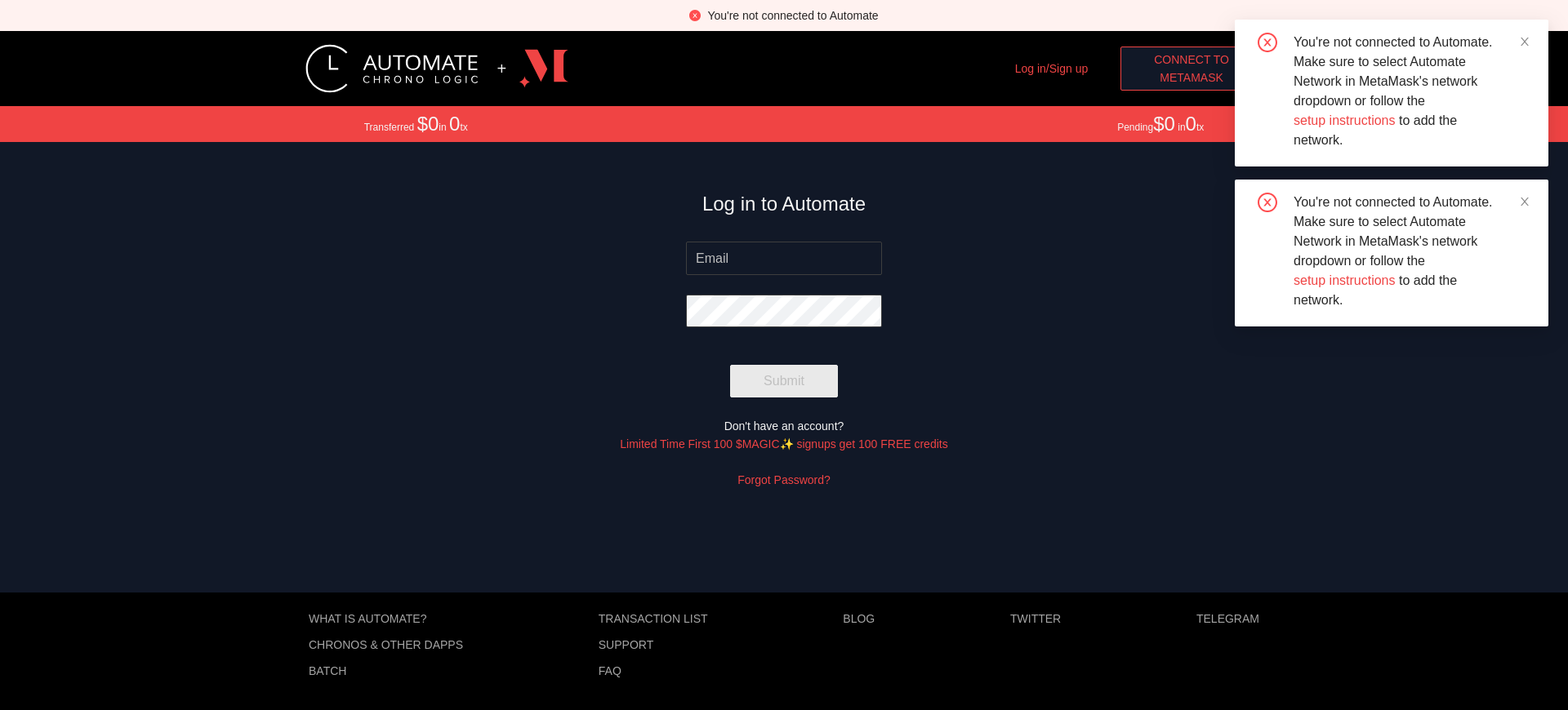
click at [1192, 59] on span "Connect to" at bounding box center [1192, 59] width 75 height 18
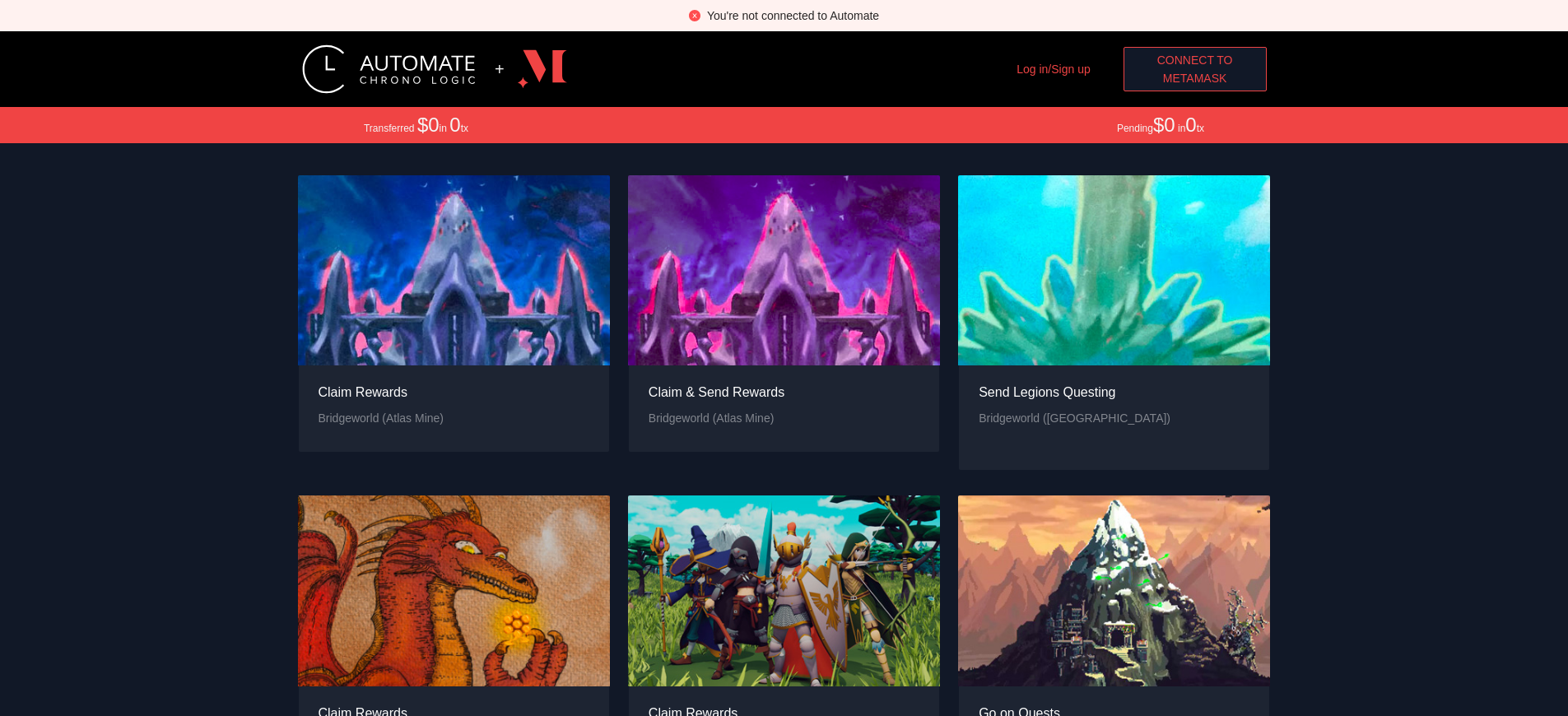
click at [1194, 60] on span "Connect to" at bounding box center [1195, 60] width 75 height 18
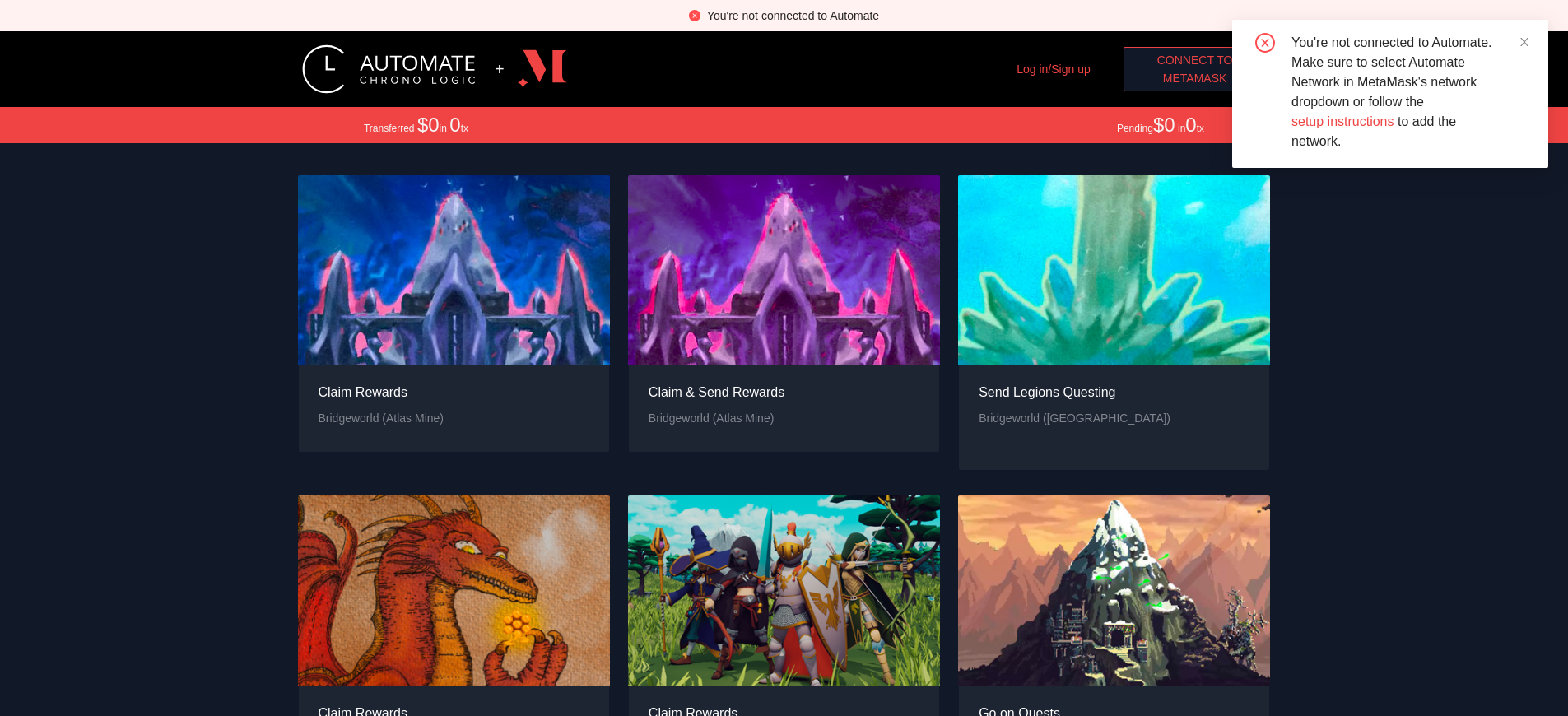
click at [1194, 78] on span "MetaMask" at bounding box center [1195, 78] width 64 height 18
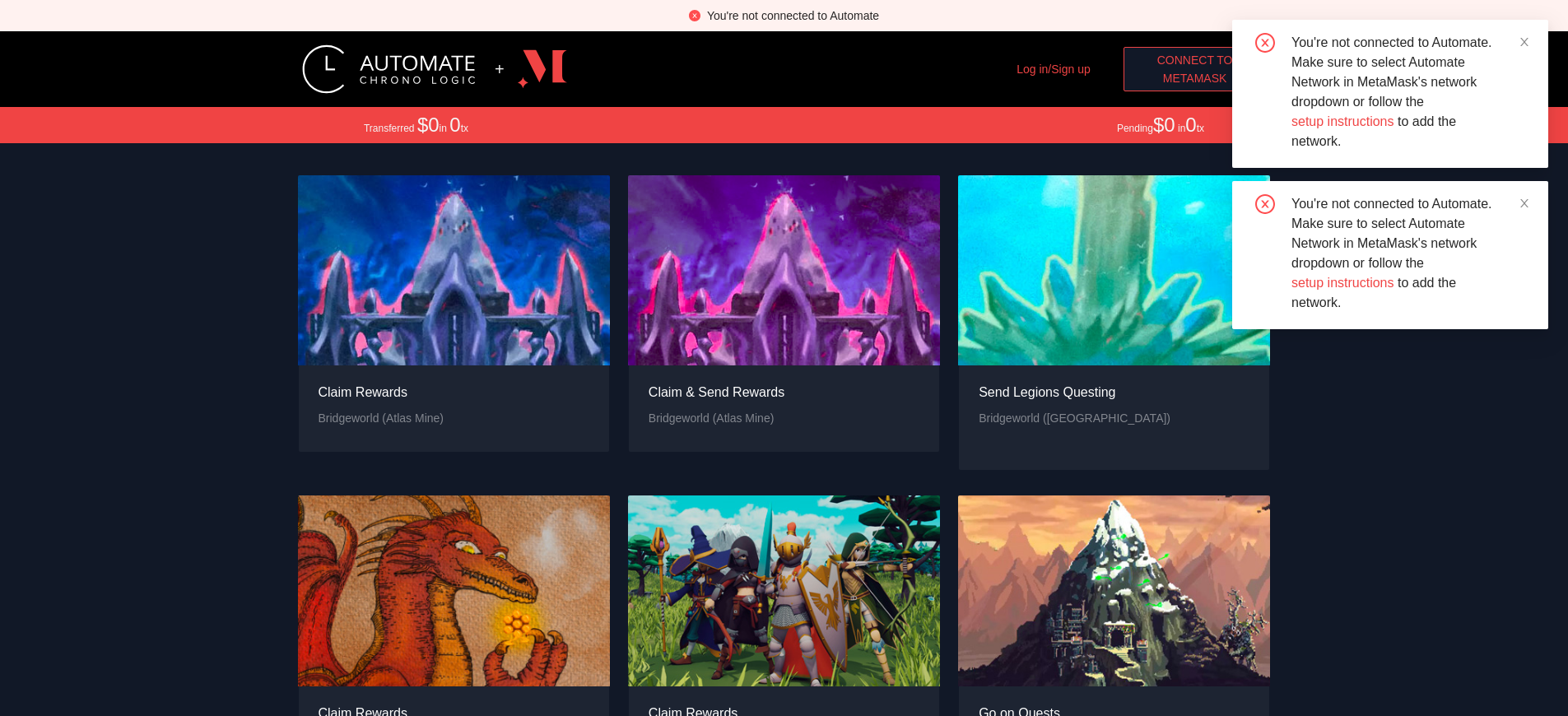
click at [1194, 78] on span "MetaMask" at bounding box center [1195, 78] width 64 height 18
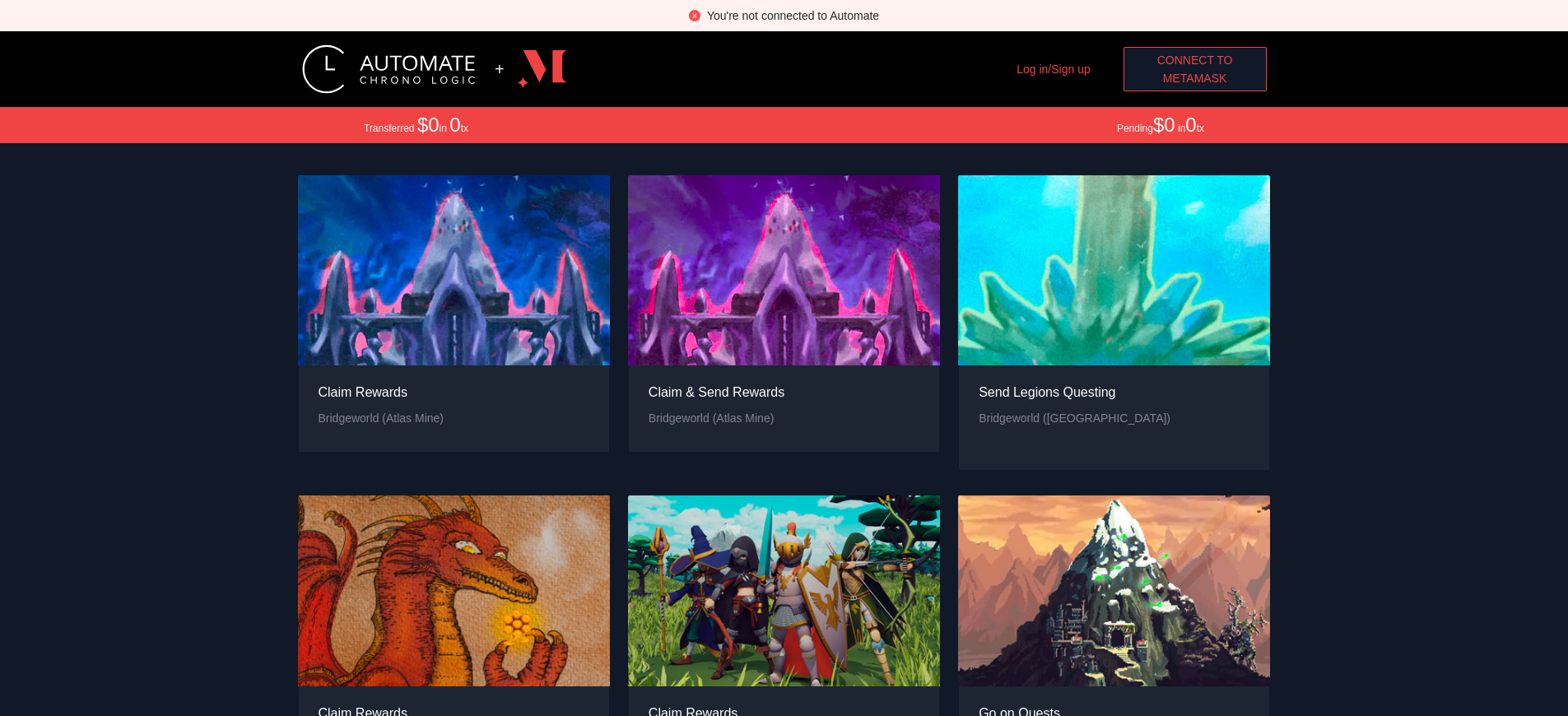
click at [1194, 78] on span "MetaMask" at bounding box center [1195, 78] width 64 height 18
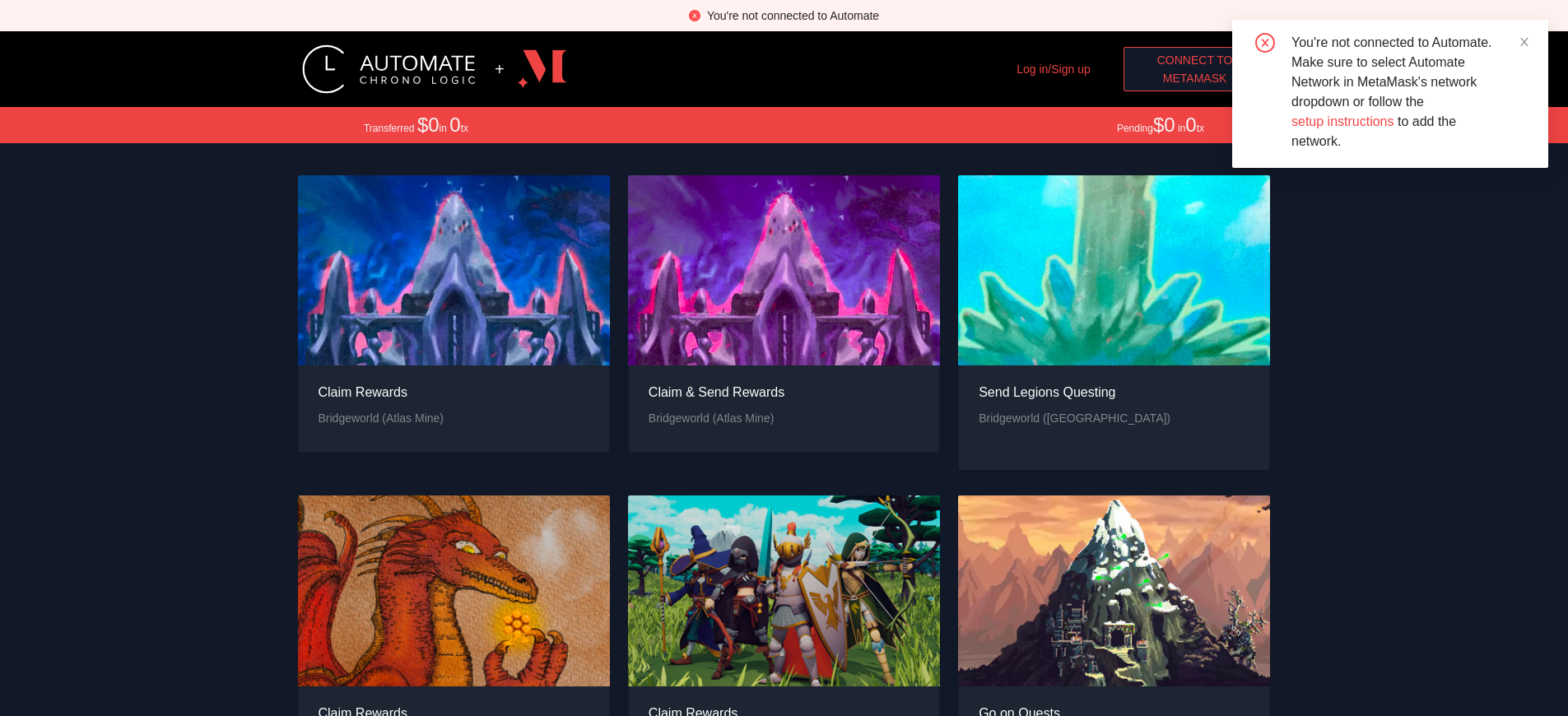
click at [1194, 78] on span "MetaMask" at bounding box center [1195, 78] width 64 height 18
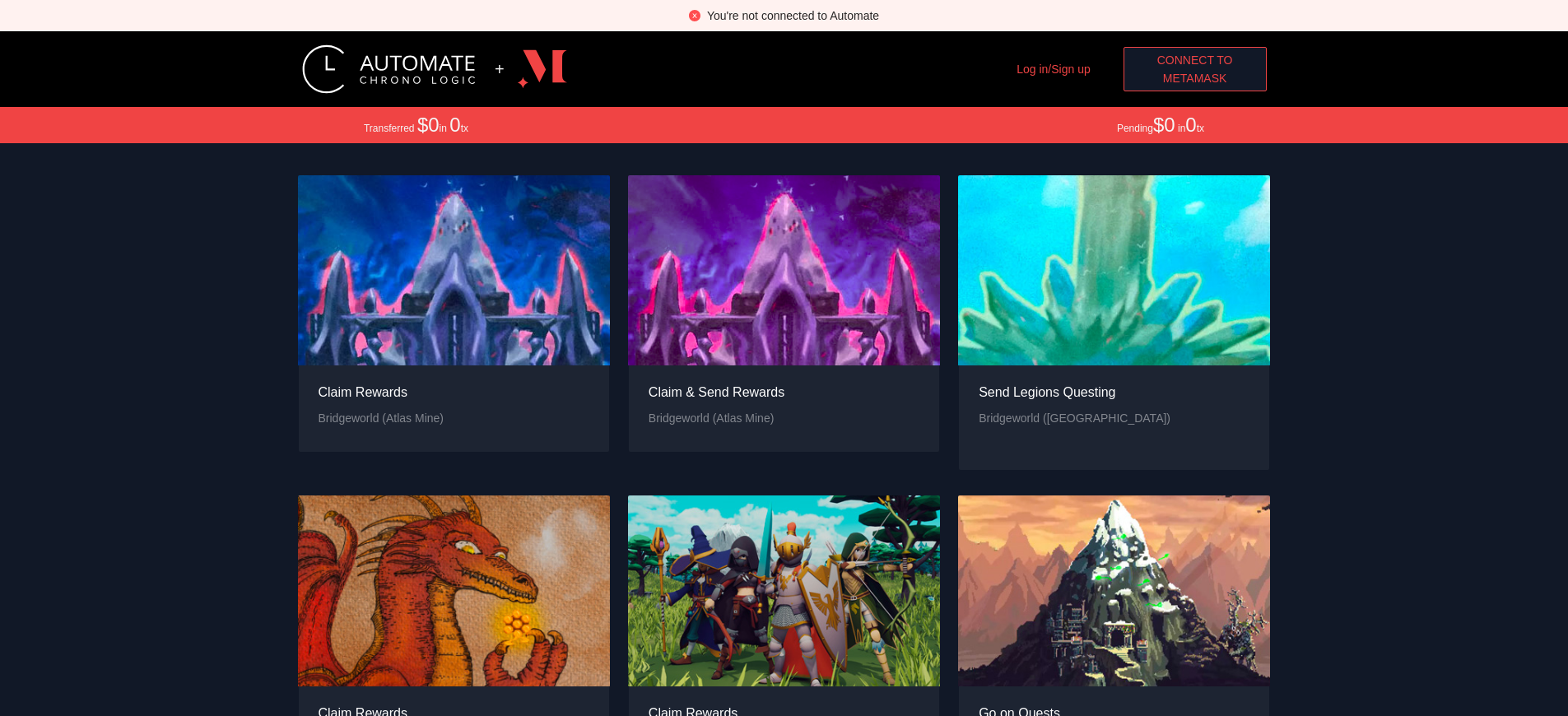
click at [793, 15] on div "You're not connected to Automate" at bounding box center [793, 15] width 172 height 18
